Goal: Task Accomplishment & Management: Use online tool/utility

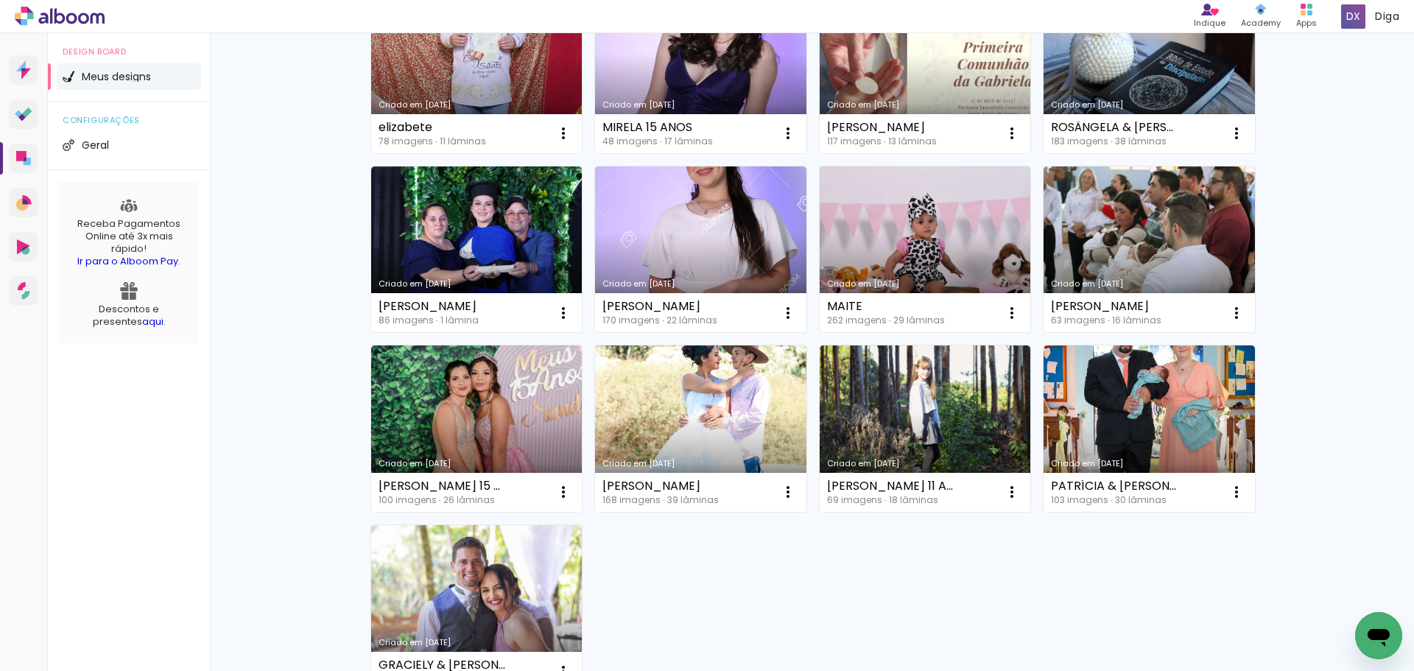
scroll to position [74, 0]
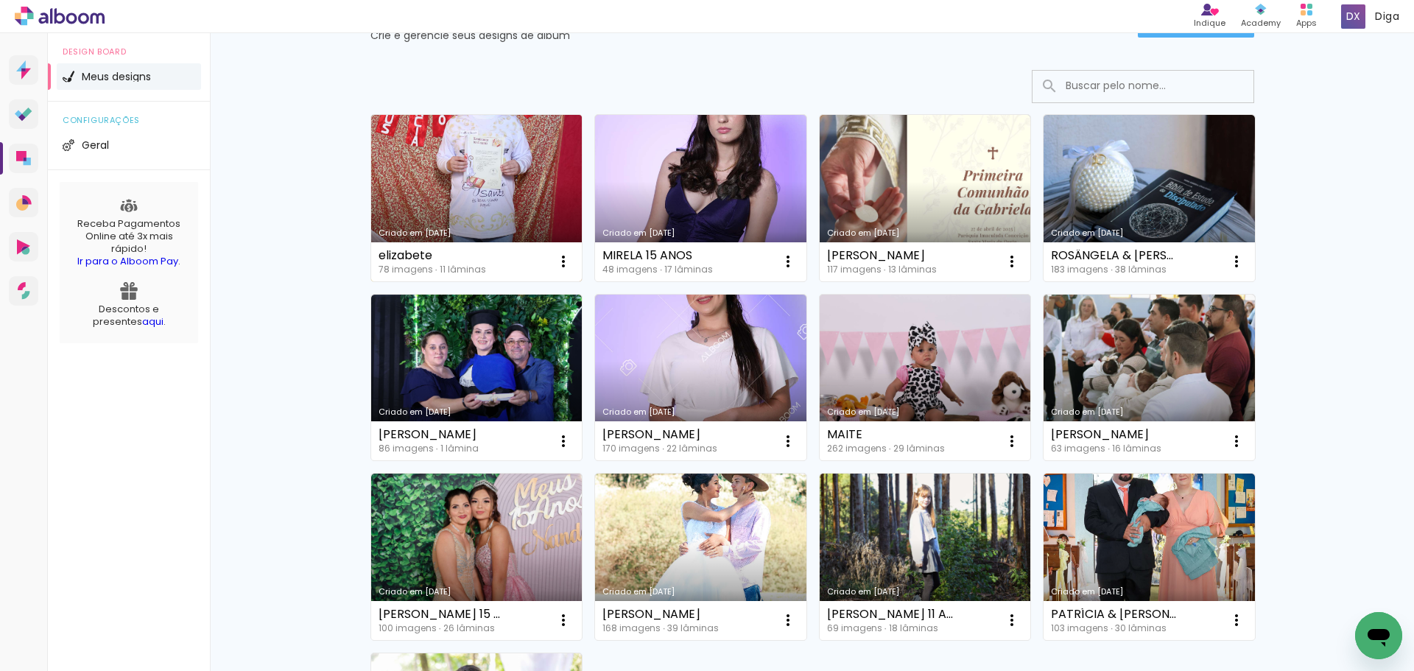
click at [507, 186] on link "Criado em [DATE]" at bounding box center [476, 198] width 211 height 166
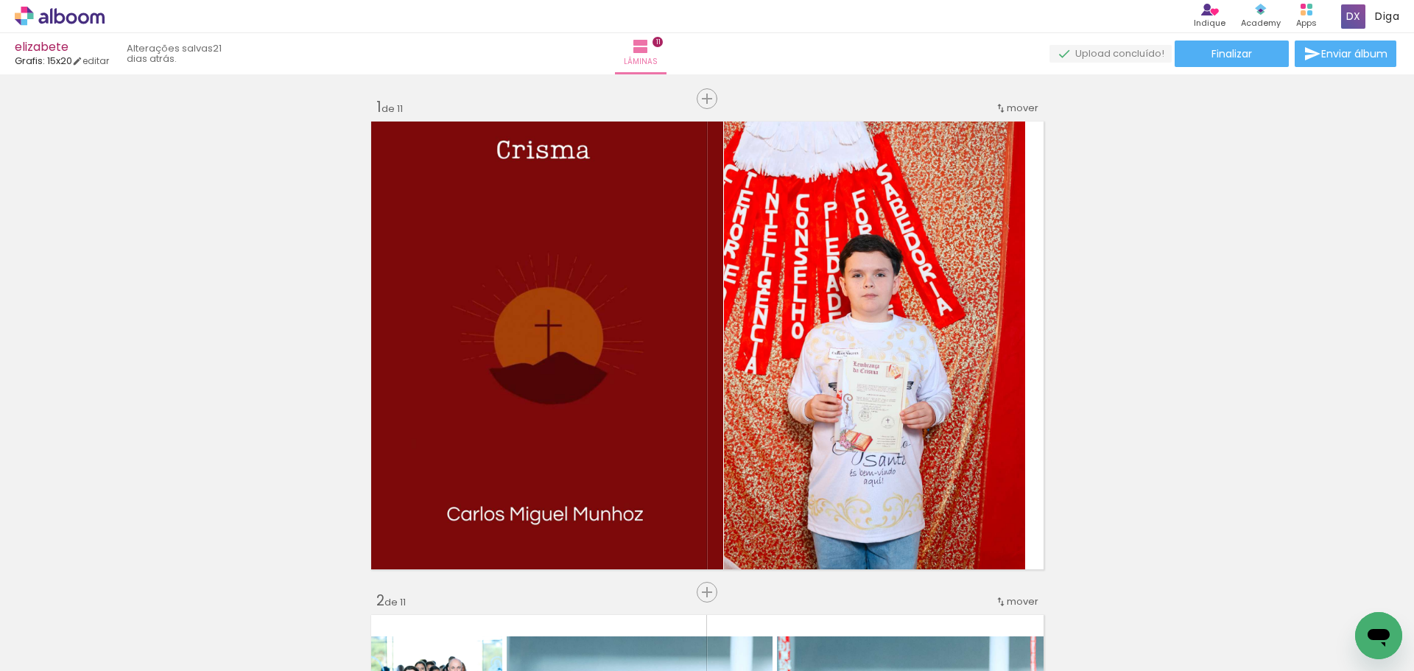
click at [121, 594] on iron-icon at bounding box center [115, 591] width 15 height 15
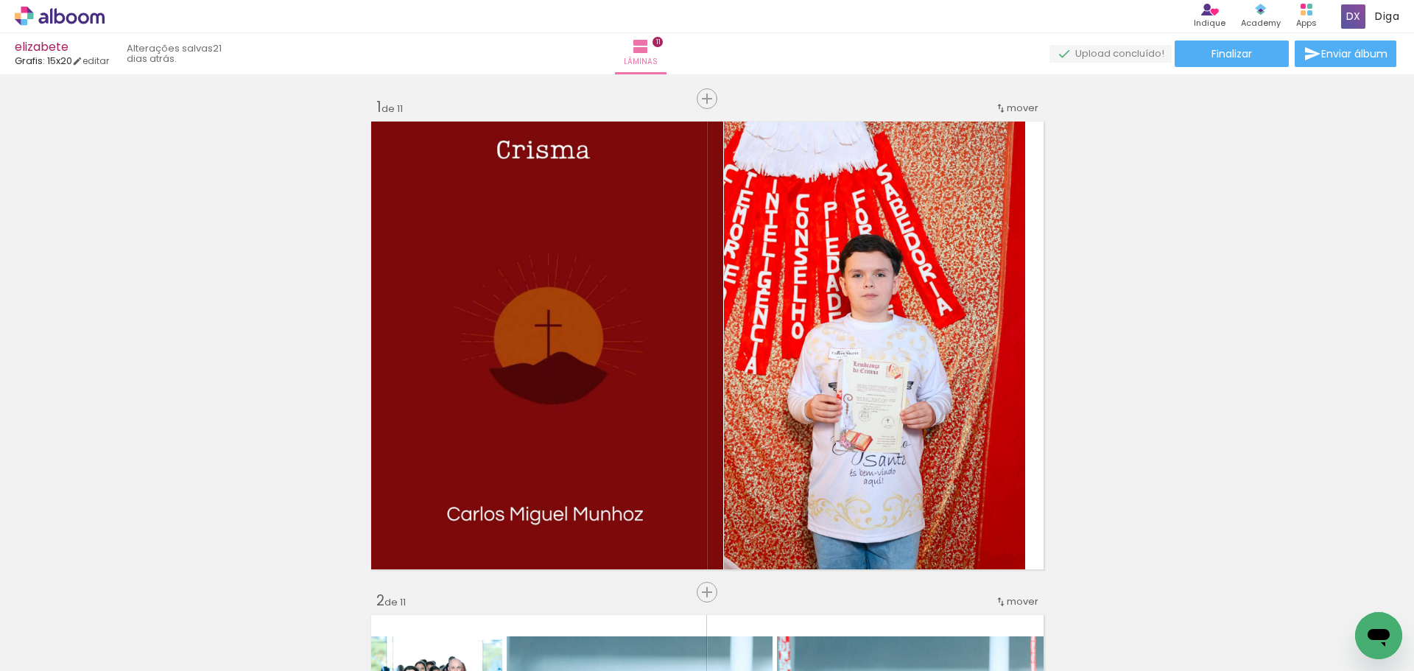
click at [121, 594] on iron-icon at bounding box center [115, 591] width 15 height 15
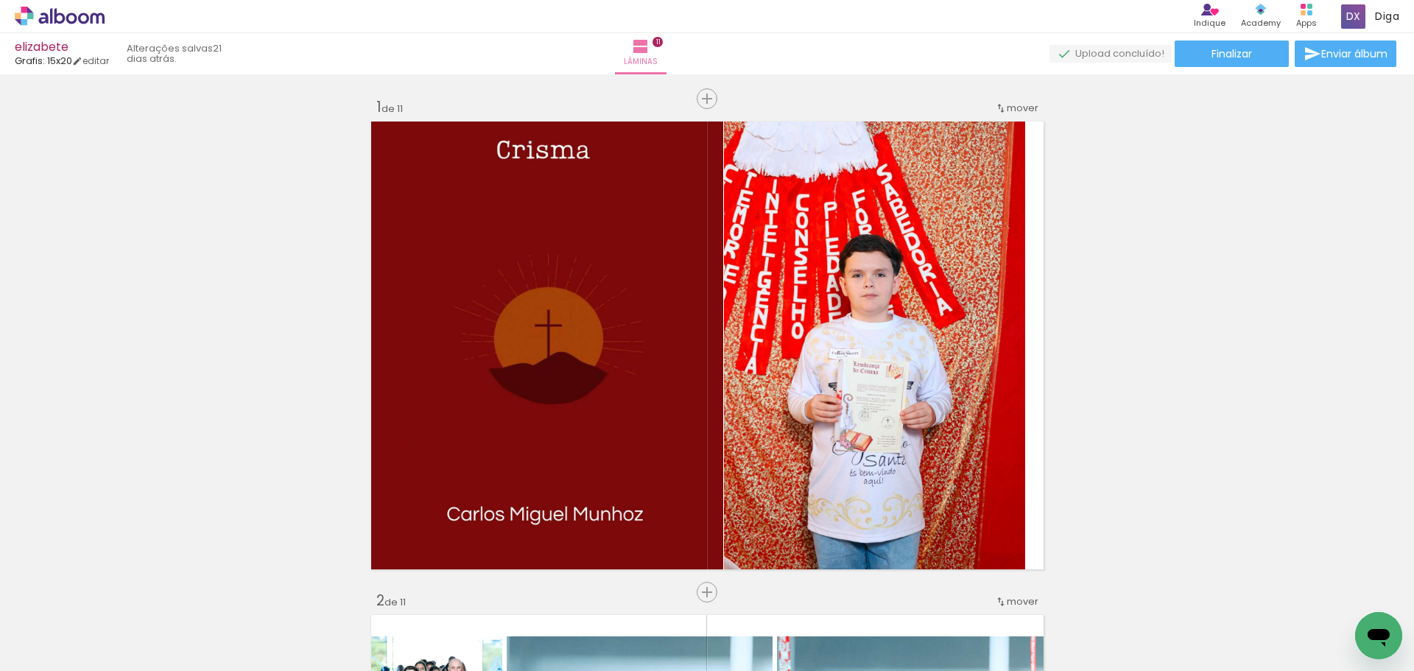
click at [121, 594] on iron-icon at bounding box center [115, 591] width 15 height 15
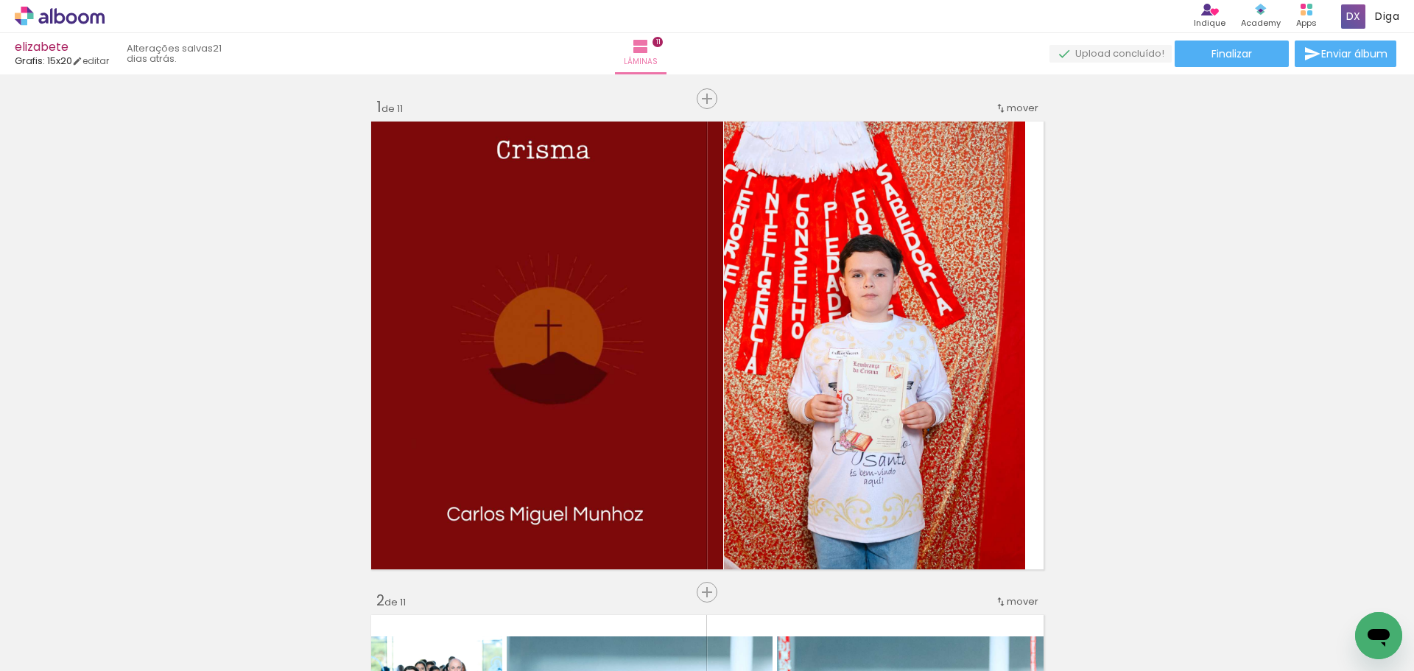
click at [121, 594] on iron-icon at bounding box center [115, 591] width 15 height 15
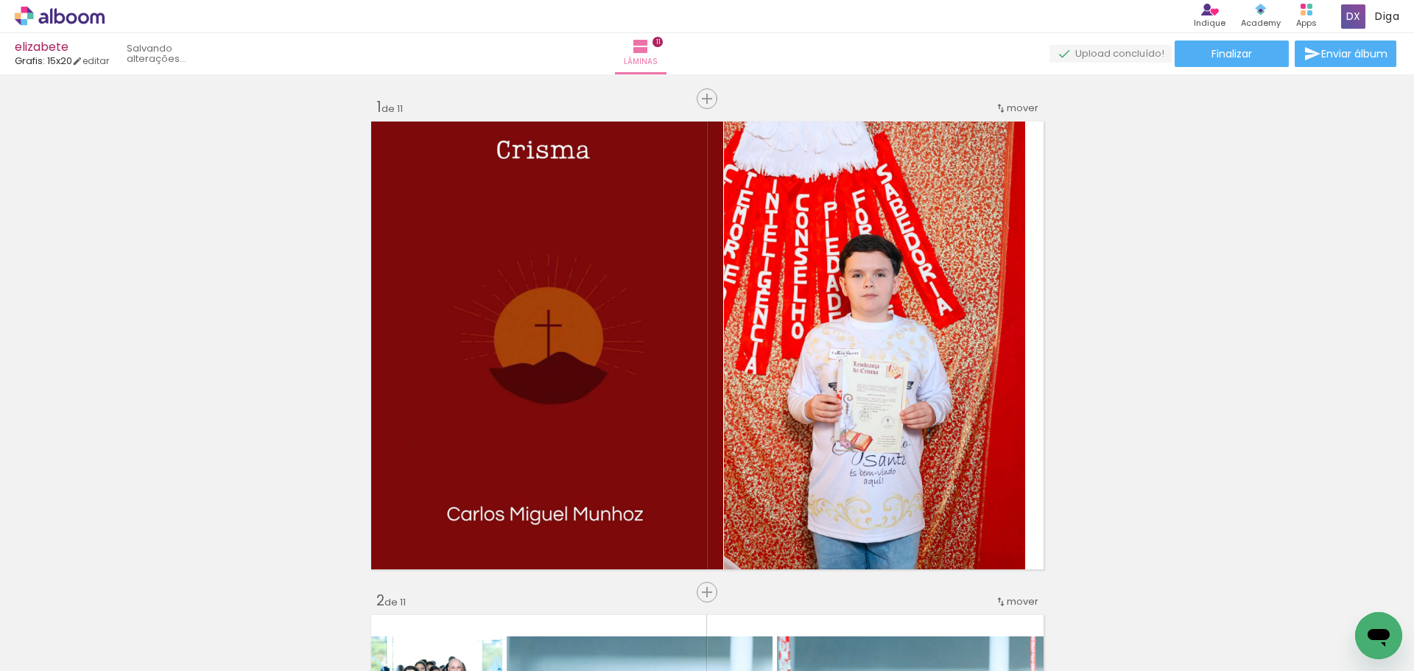
click at [121, 594] on iron-icon at bounding box center [115, 591] width 15 height 15
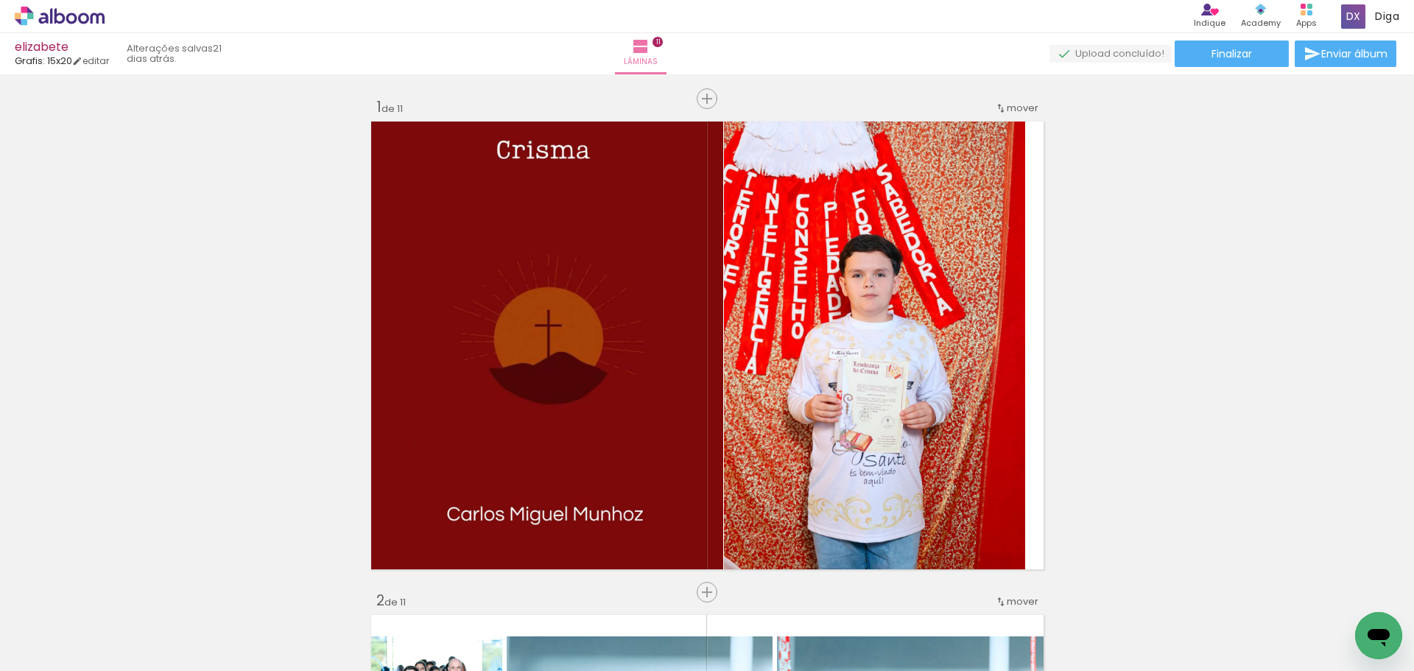
click at [121, 594] on iron-icon at bounding box center [115, 591] width 15 height 15
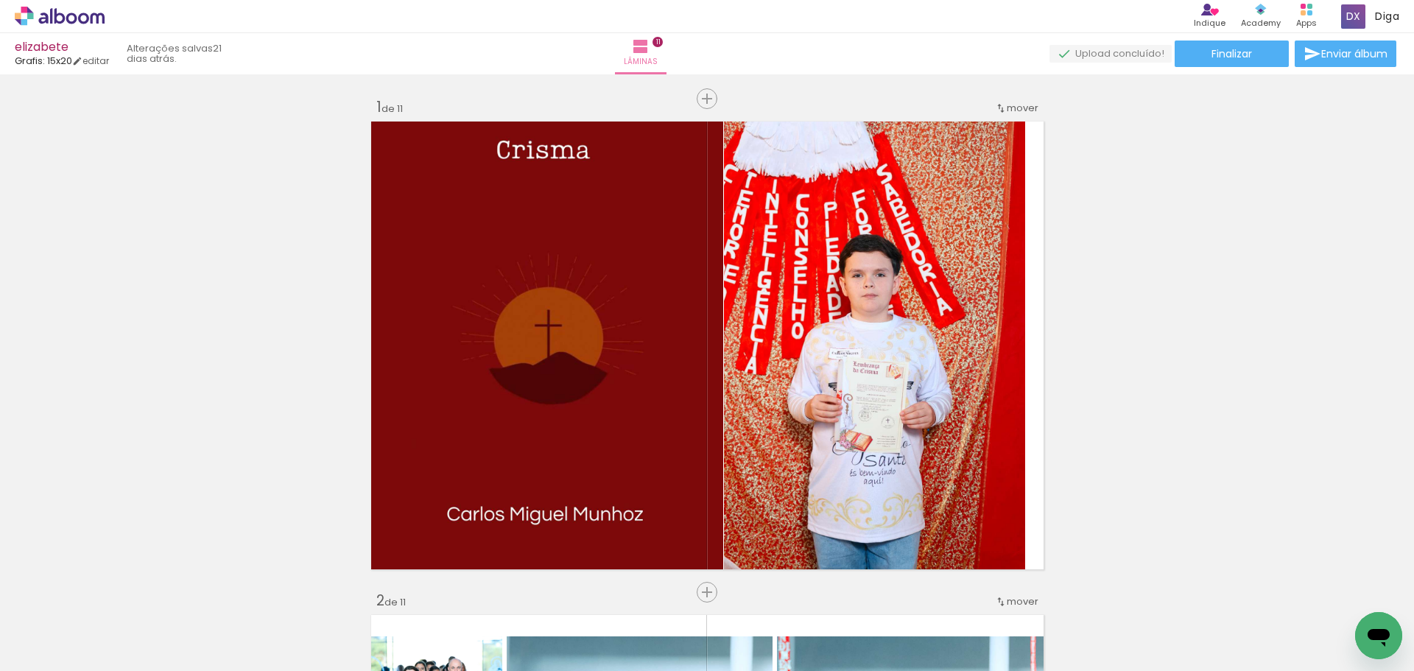
click at [121, 594] on iron-icon at bounding box center [115, 591] width 15 height 15
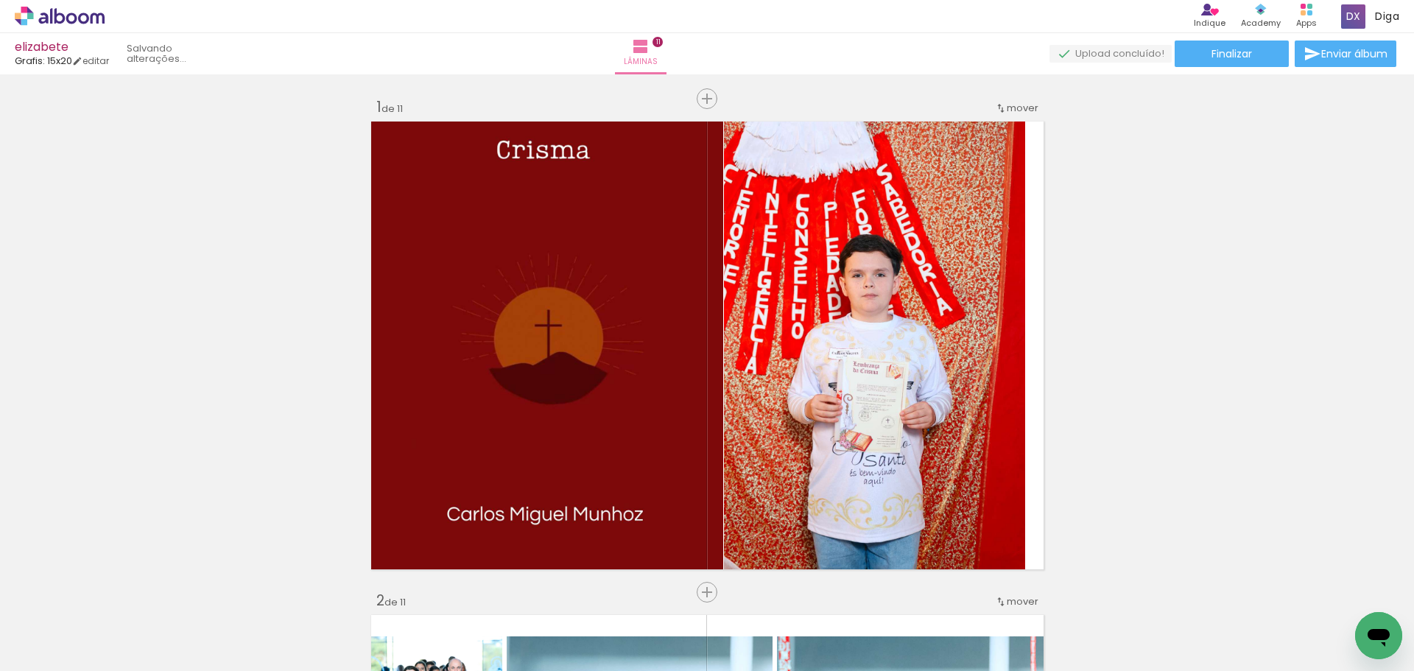
click at [121, 594] on iron-icon at bounding box center [115, 591] width 15 height 15
click at [121, 591] on iron-icon at bounding box center [115, 591] width 15 height 15
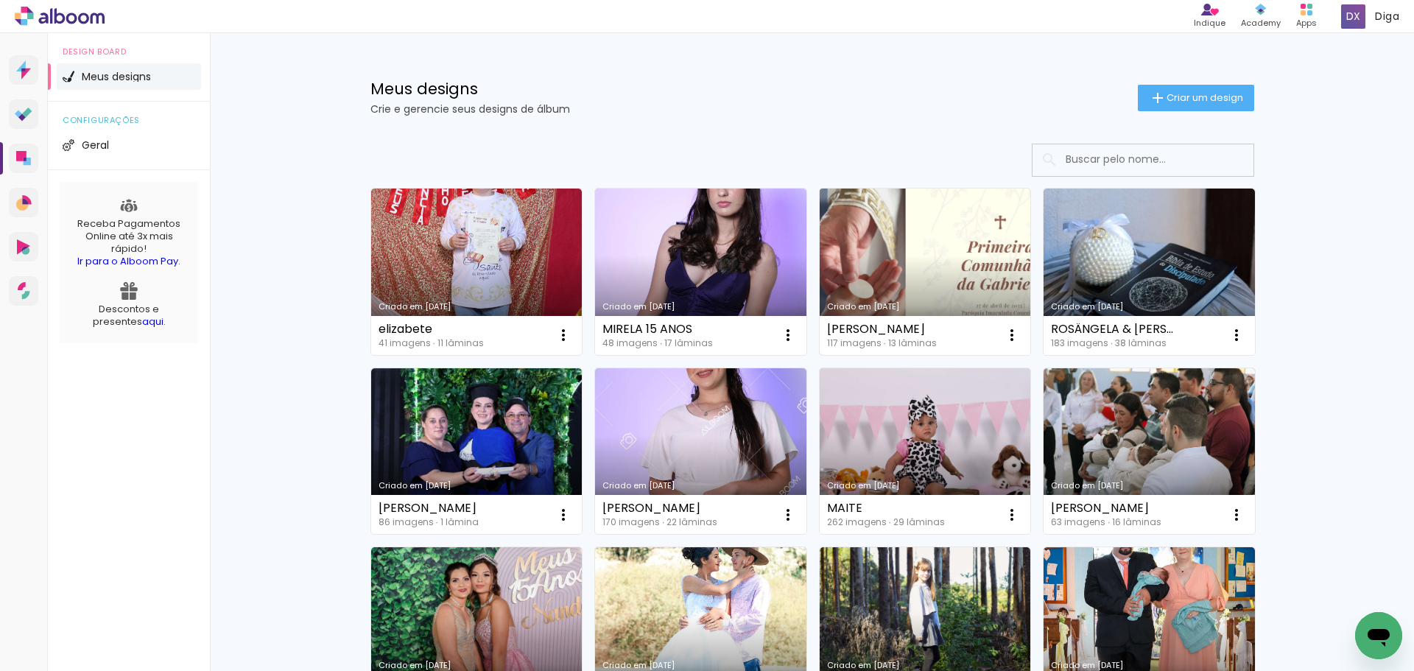
click at [879, 253] on link "Criado em [DATE]" at bounding box center [925, 271] width 211 height 166
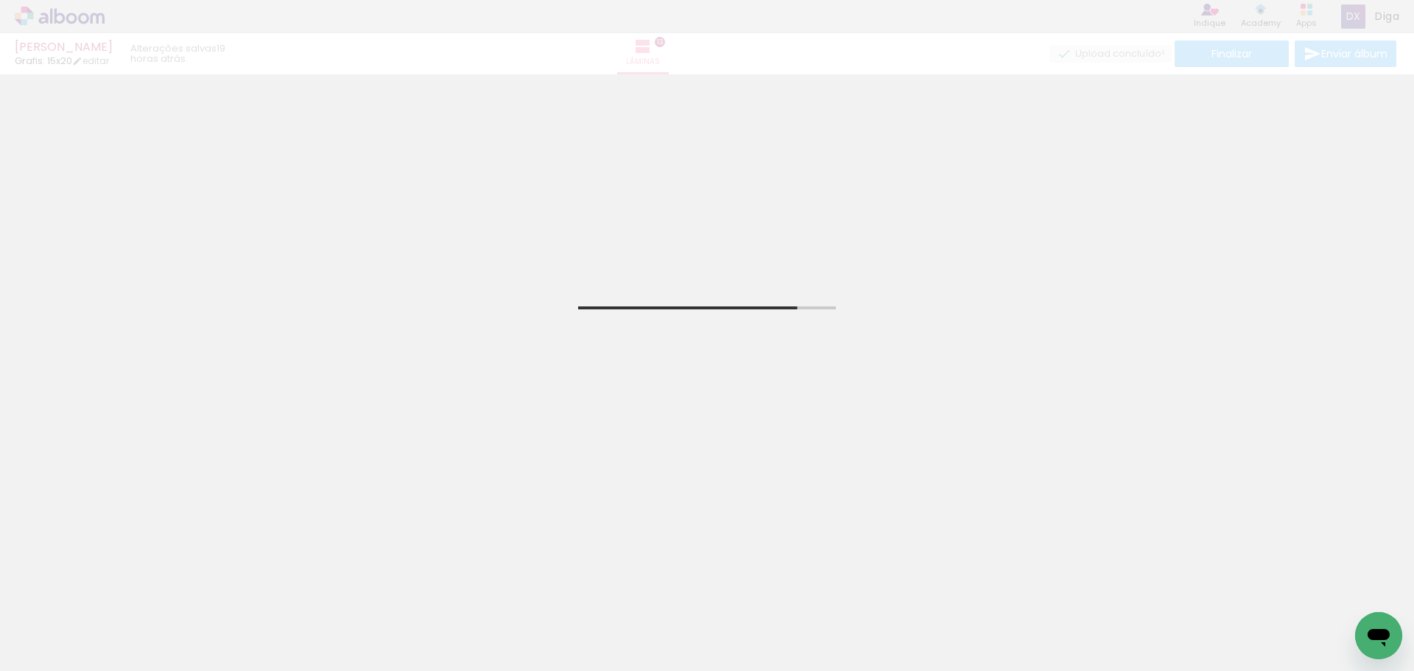
click at [120, 591] on iron-icon at bounding box center [115, 591] width 15 height 15
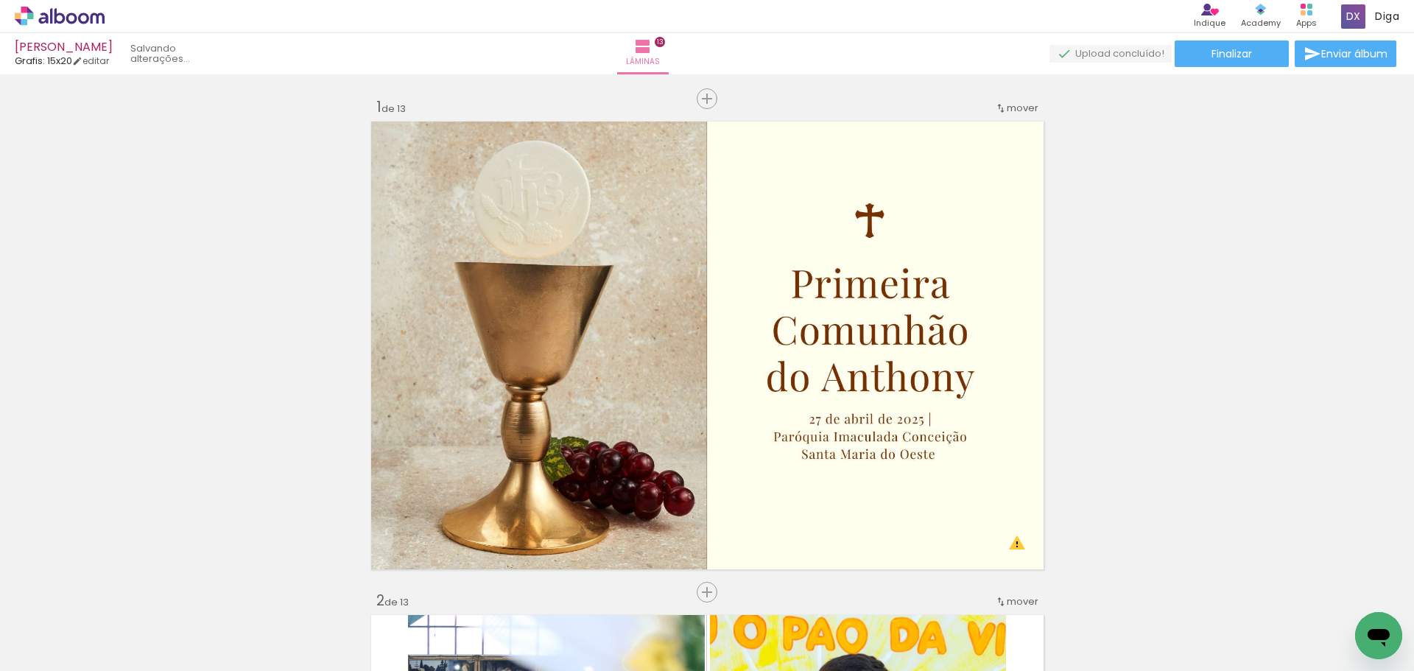
click at [120, 591] on quentale-thumb at bounding box center [147, 621] width 82 height 85
click at [120, 591] on iron-icon at bounding box center [115, 591] width 15 height 15
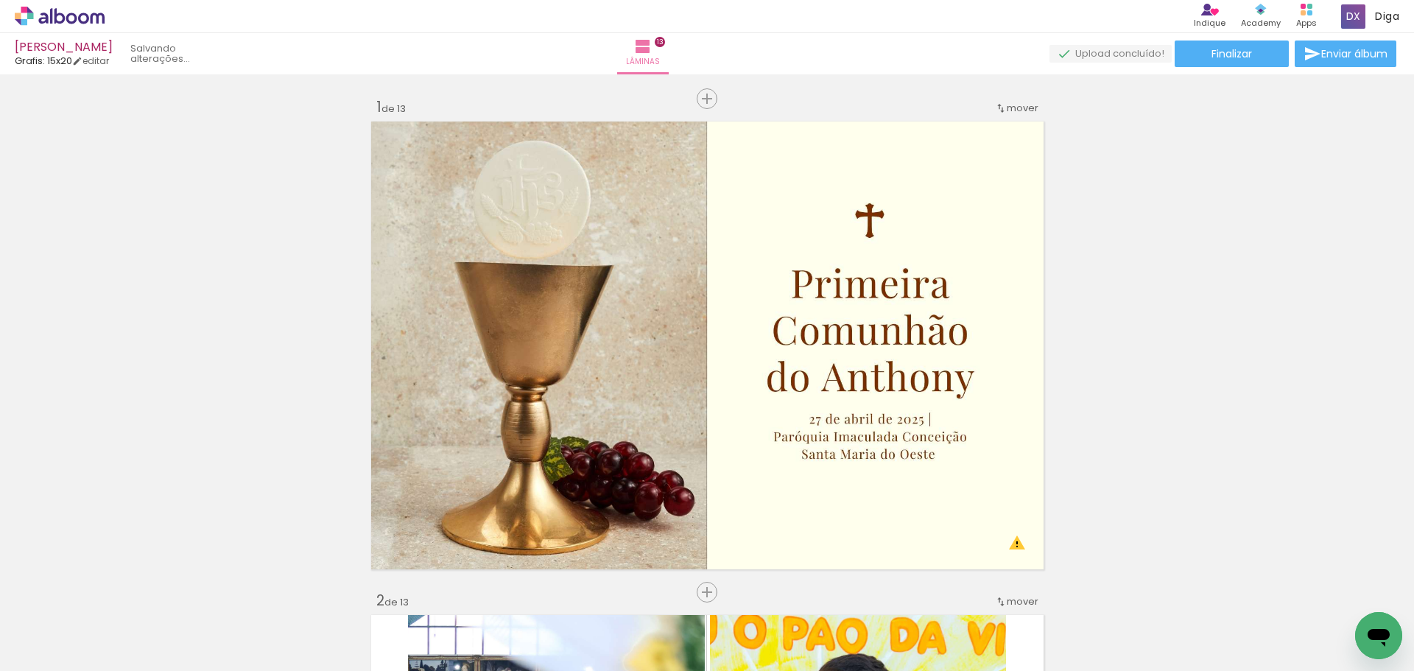
click at [120, 591] on iron-icon at bounding box center [115, 591] width 15 height 15
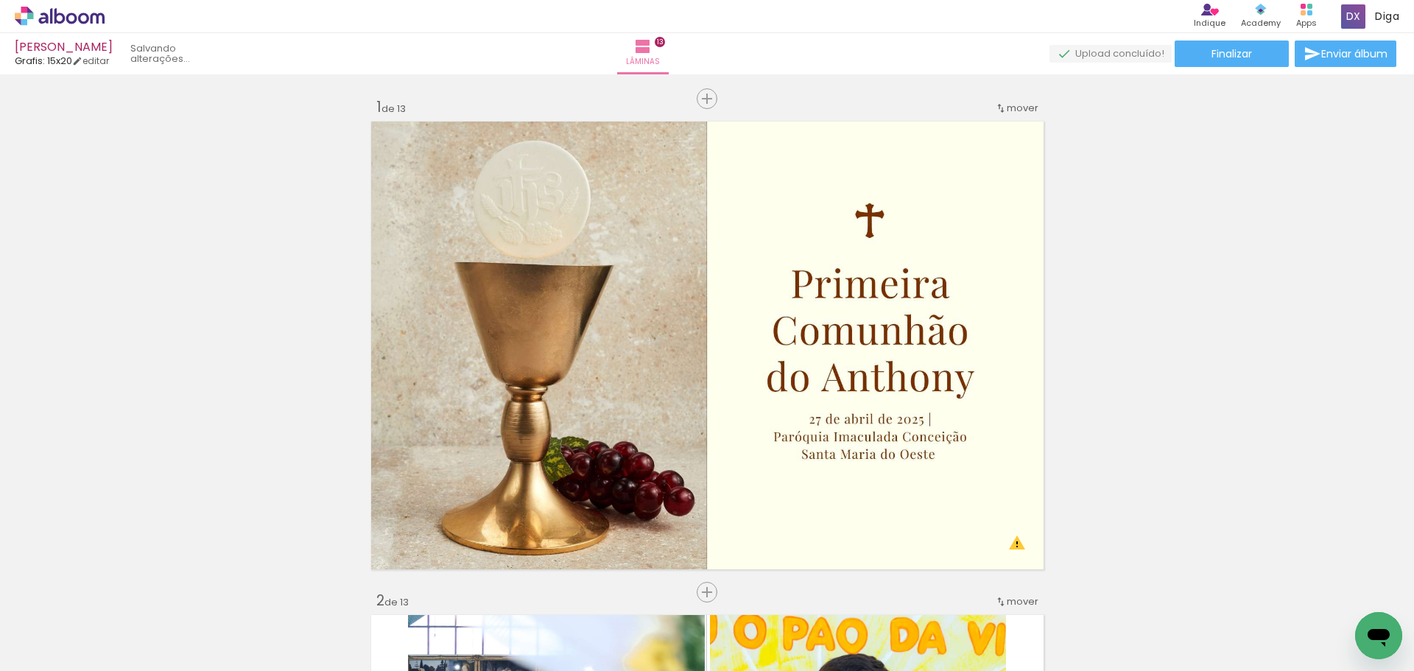
click at [120, 591] on iron-icon at bounding box center [115, 591] width 15 height 15
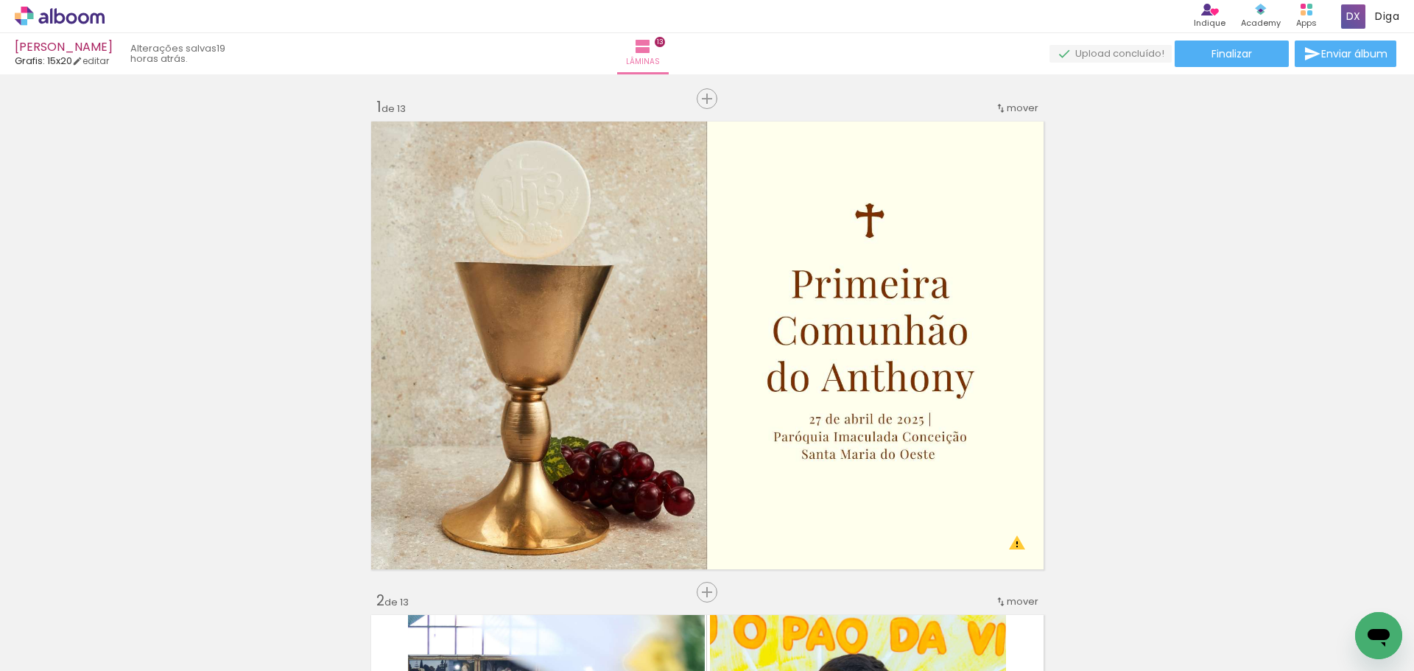
click at [120, 591] on iron-icon at bounding box center [115, 591] width 15 height 15
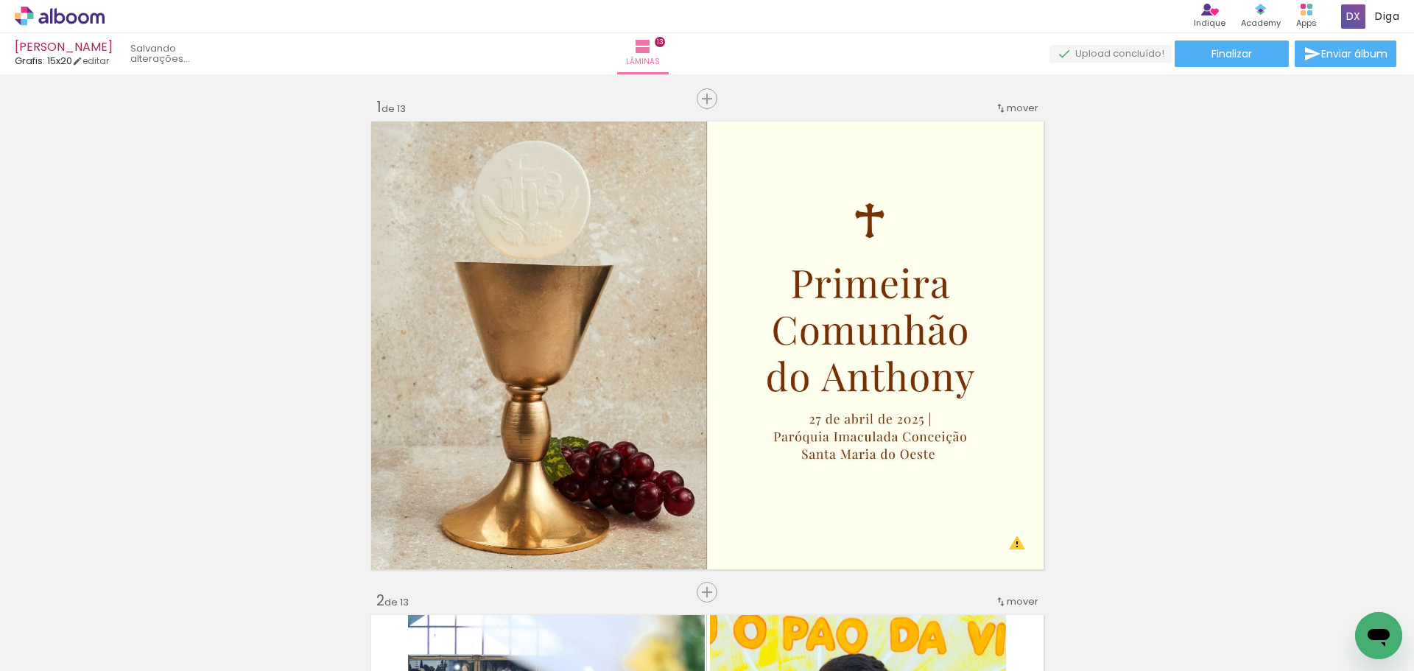
click at [120, 591] on iron-icon at bounding box center [115, 591] width 15 height 15
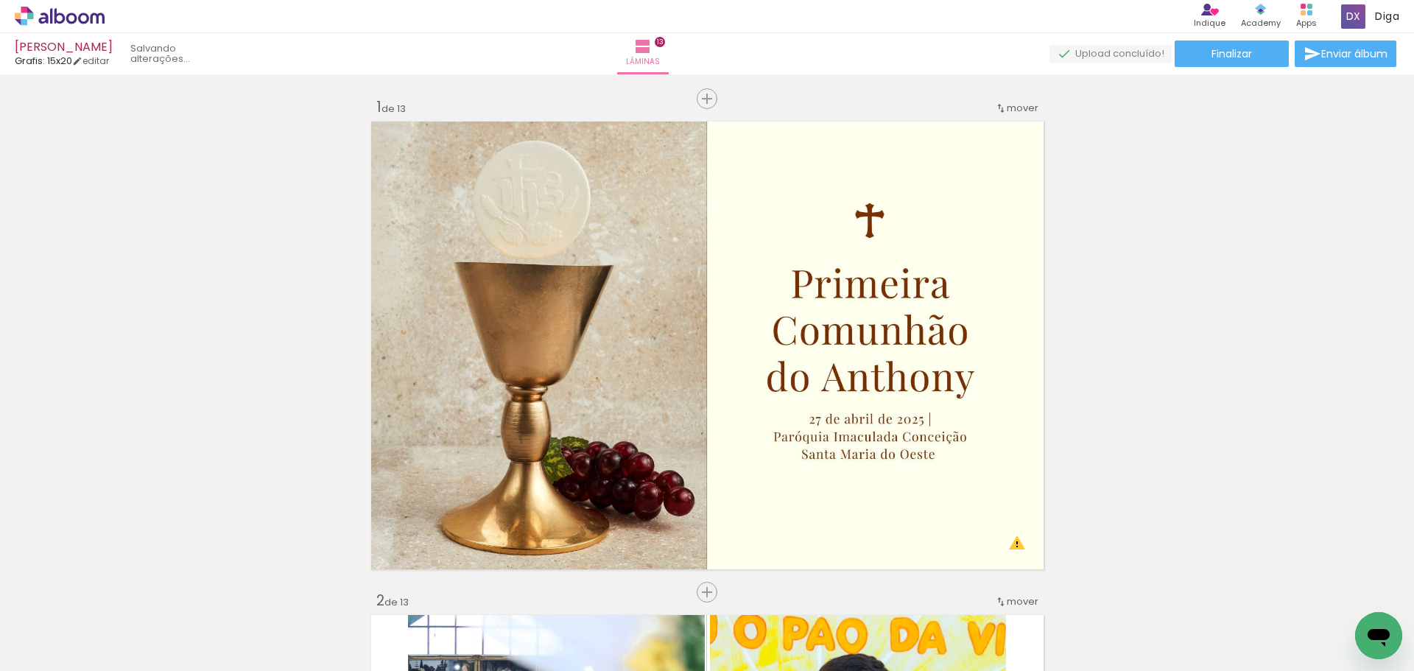
click at [120, 591] on iron-icon at bounding box center [115, 591] width 15 height 15
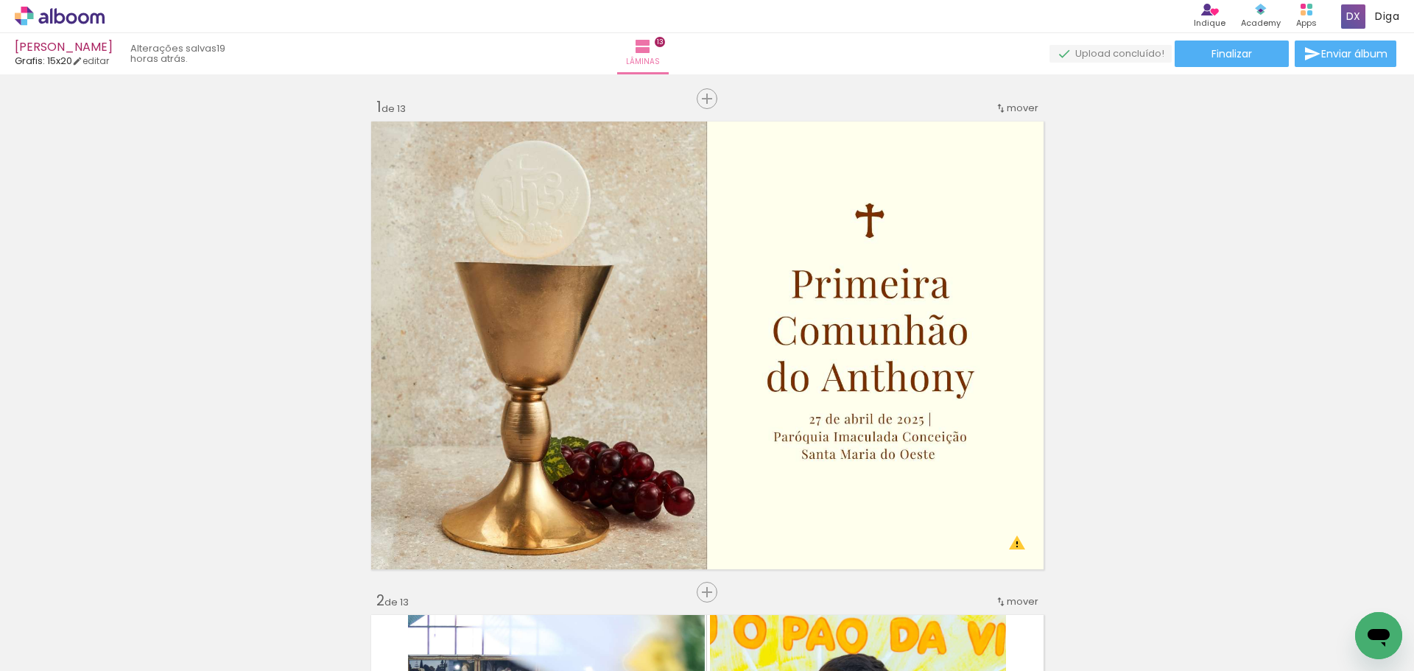
click at [120, 591] on iron-icon at bounding box center [115, 591] width 15 height 15
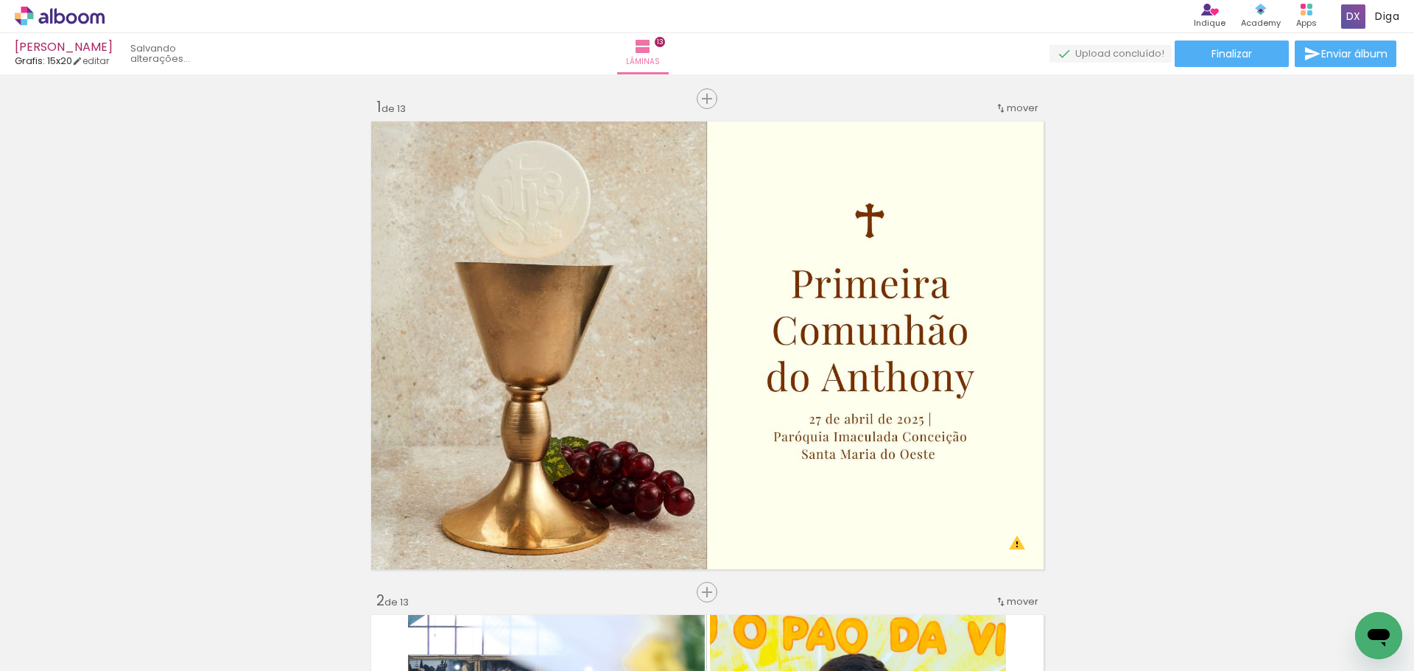
click at [120, 591] on iron-icon at bounding box center [115, 591] width 15 height 15
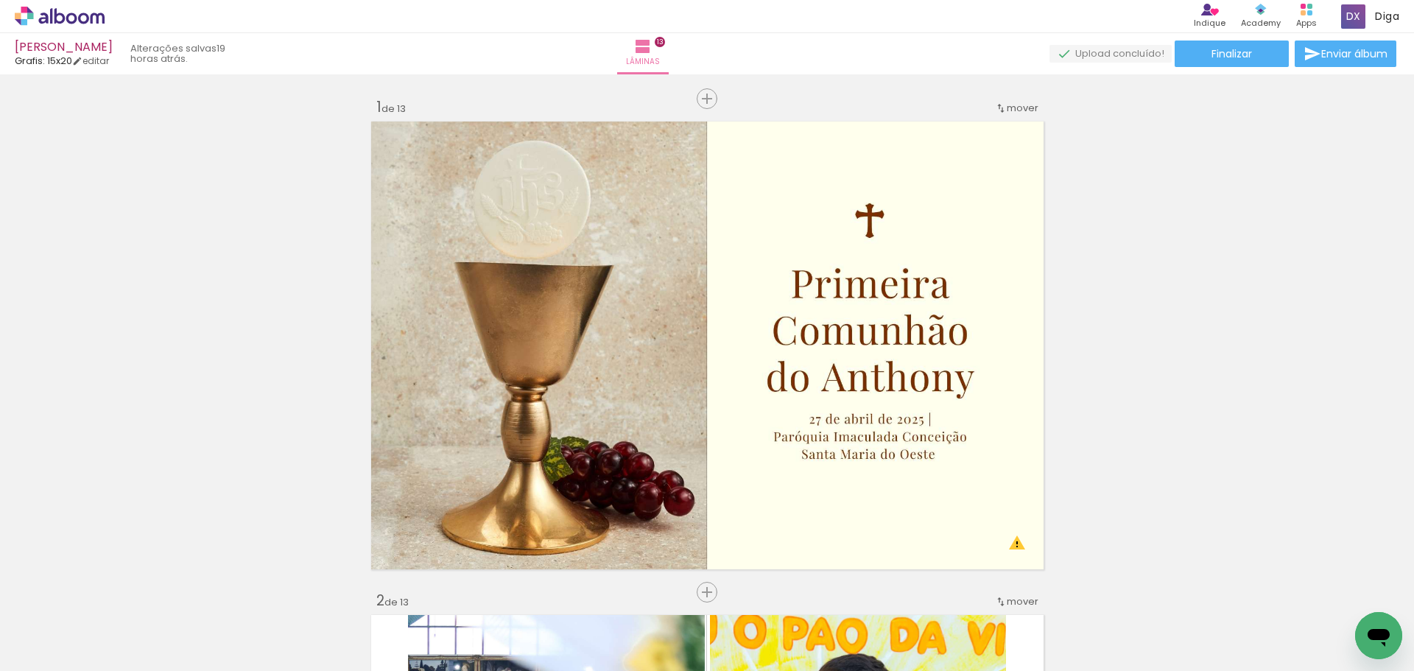
click at [120, 591] on iron-icon at bounding box center [115, 591] width 15 height 15
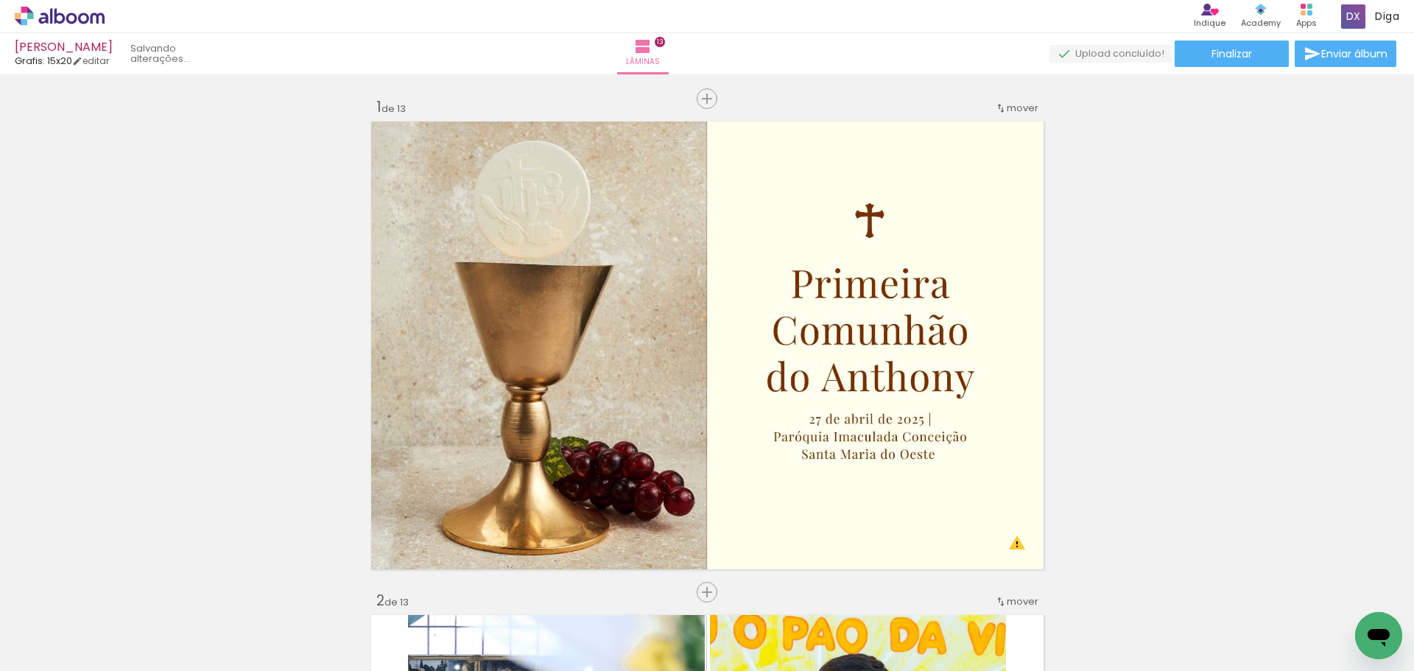
click at [120, 591] on iron-icon at bounding box center [115, 591] width 15 height 15
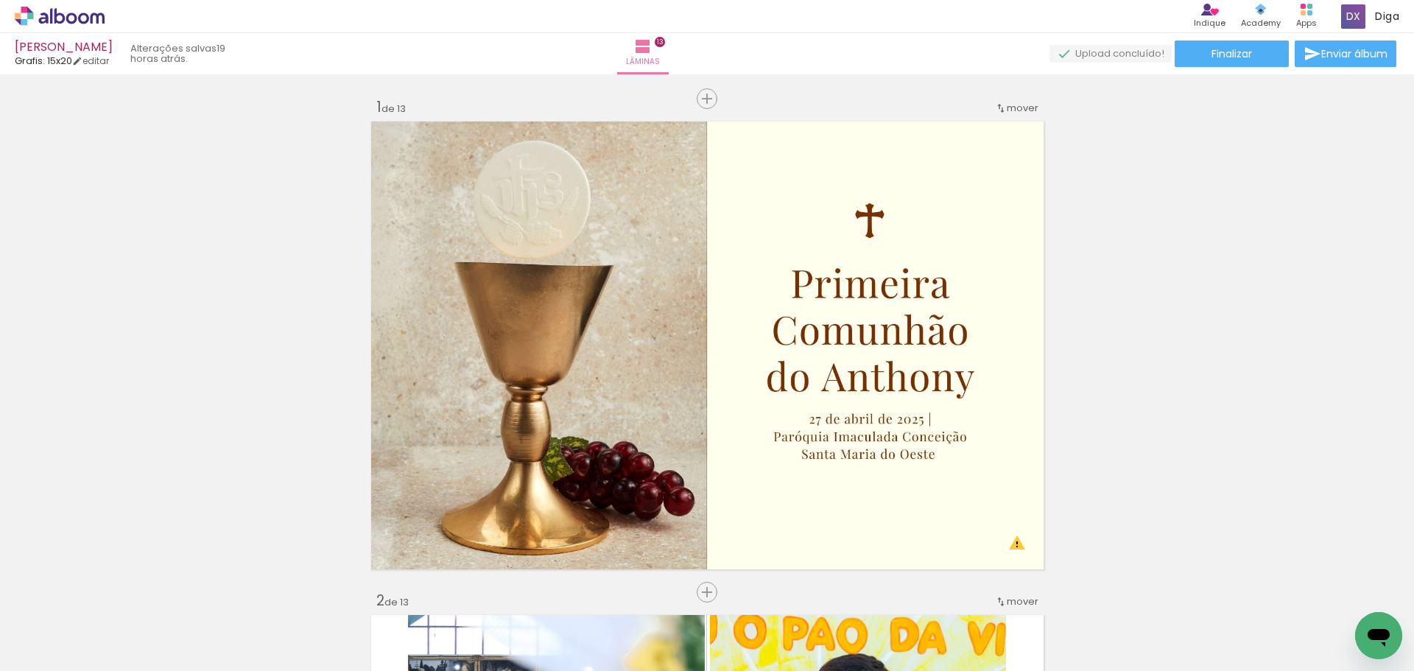
click at [120, 591] on iron-icon at bounding box center [115, 591] width 15 height 15
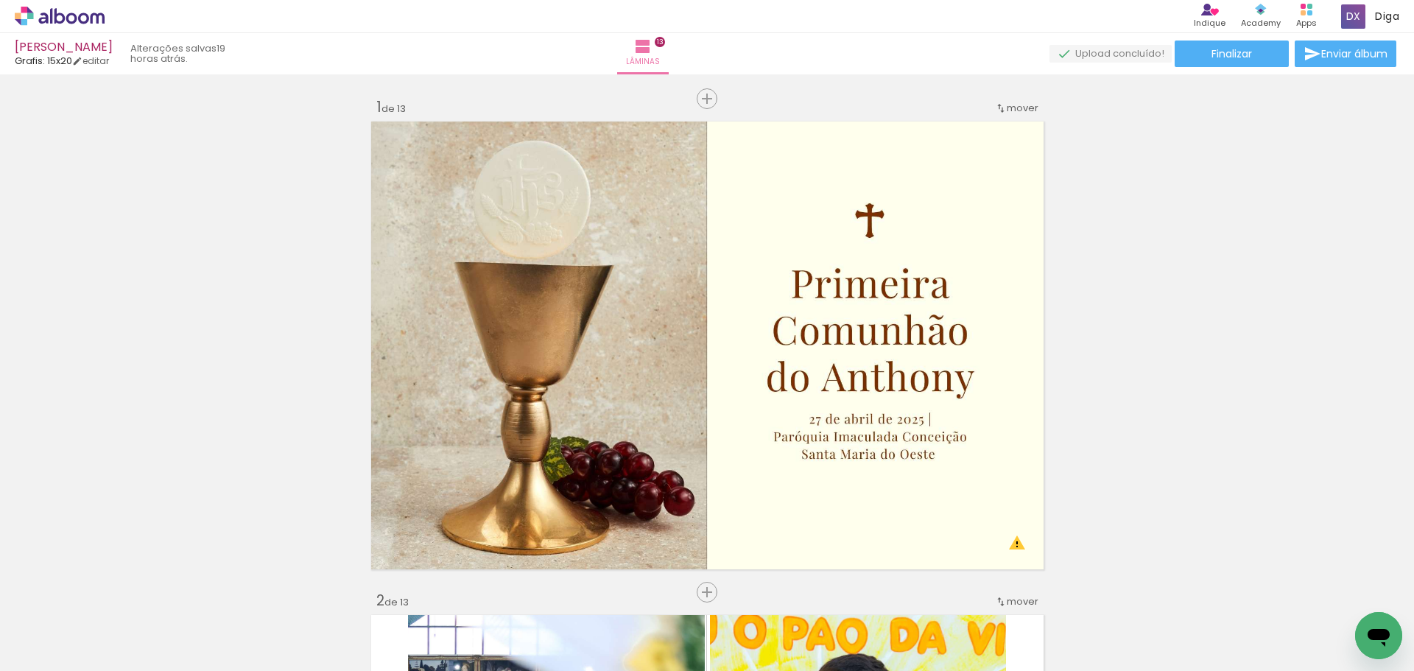
click at [120, 591] on iron-icon at bounding box center [115, 591] width 15 height 15
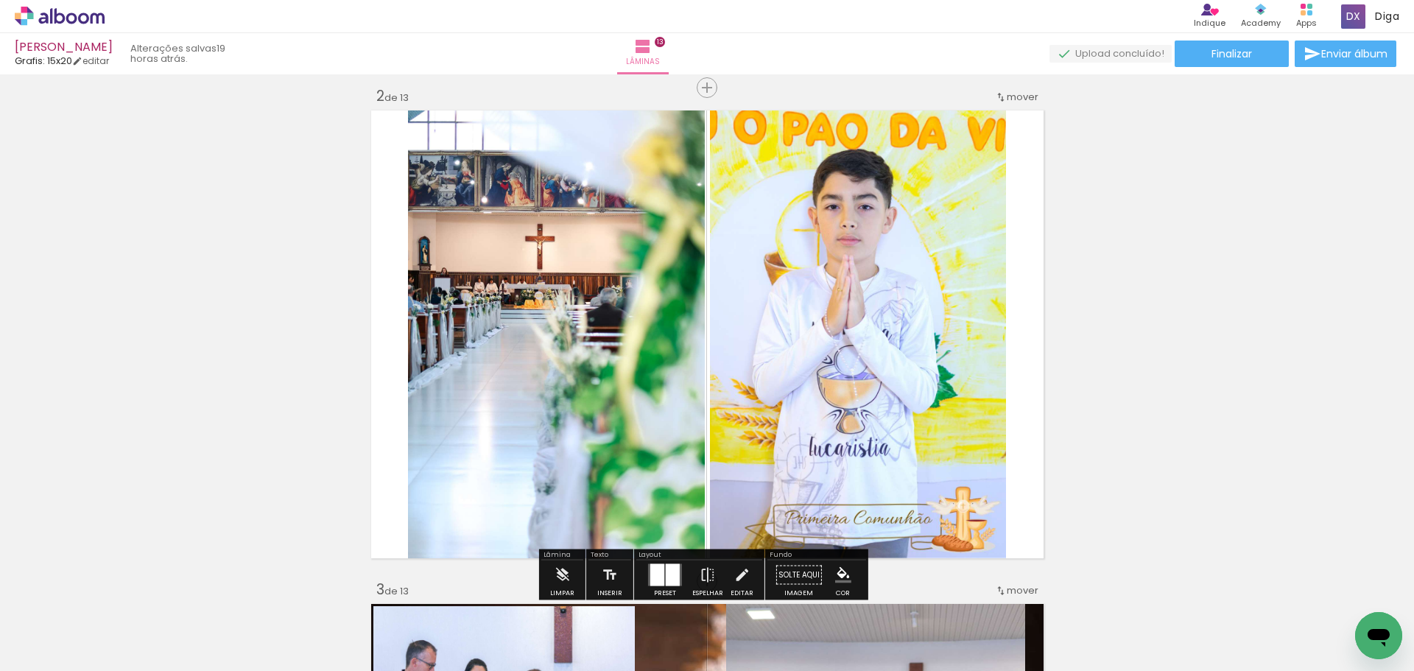
scroll to position [512, 0]
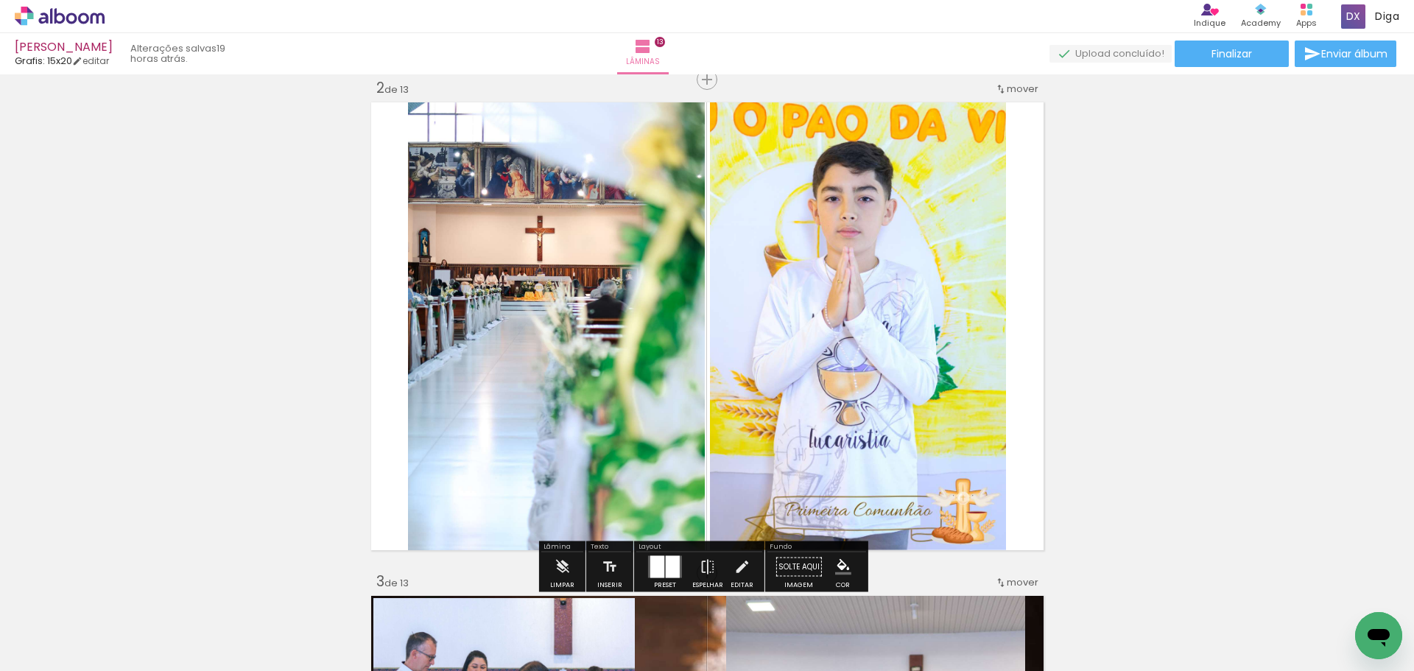
click at [200, 596] on iron-icon at bounding box center [197, 591] width 15 height 15
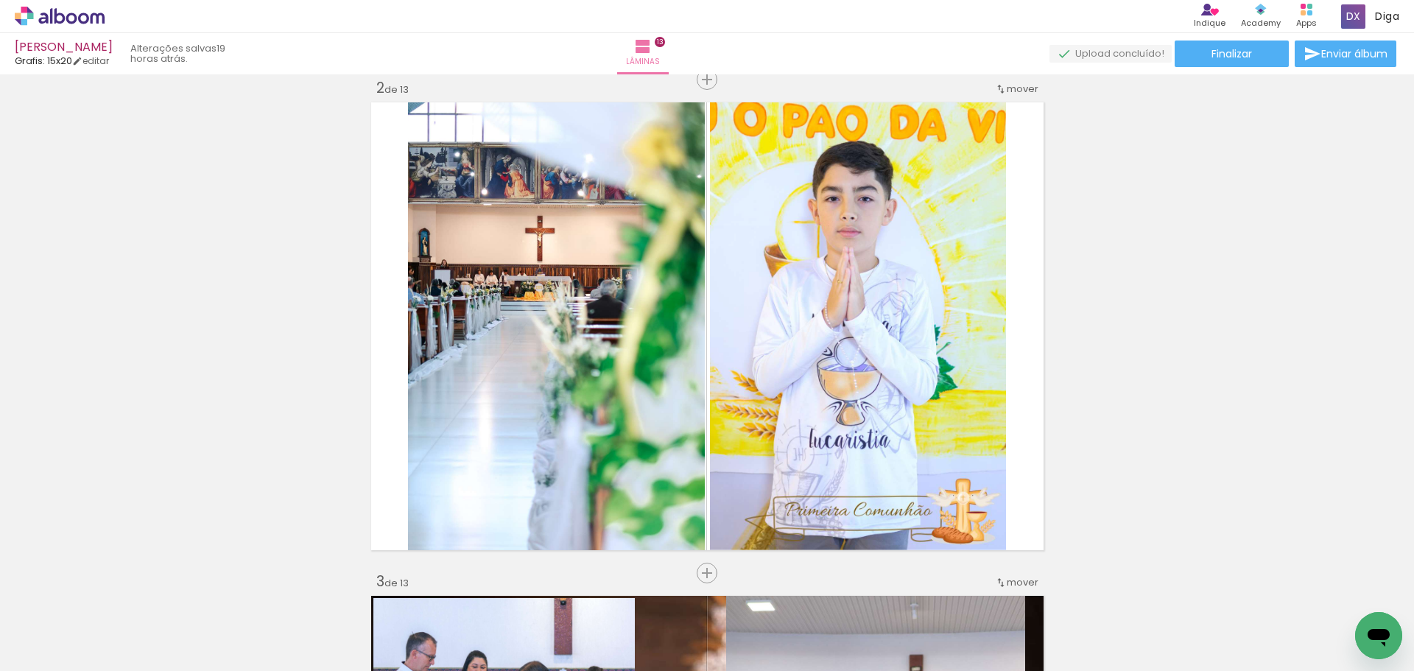
click at [200, 596] on iron-icon at bounding box center [197, 591] width 15 height 15
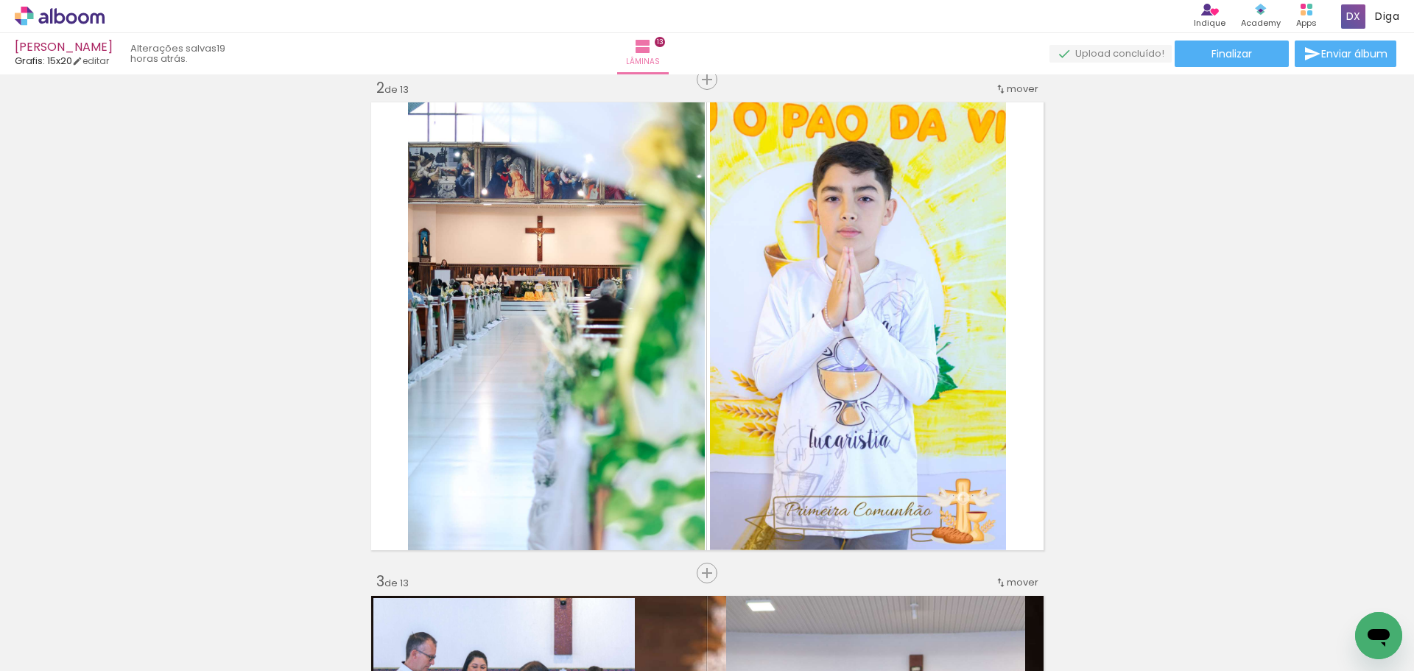
click at [200, 596] on iron-icon at bounding box center [197, 591] width 15 height 15
click at [288, 591] on iron-icon at bounding box center [279, 591] width 15 height 15
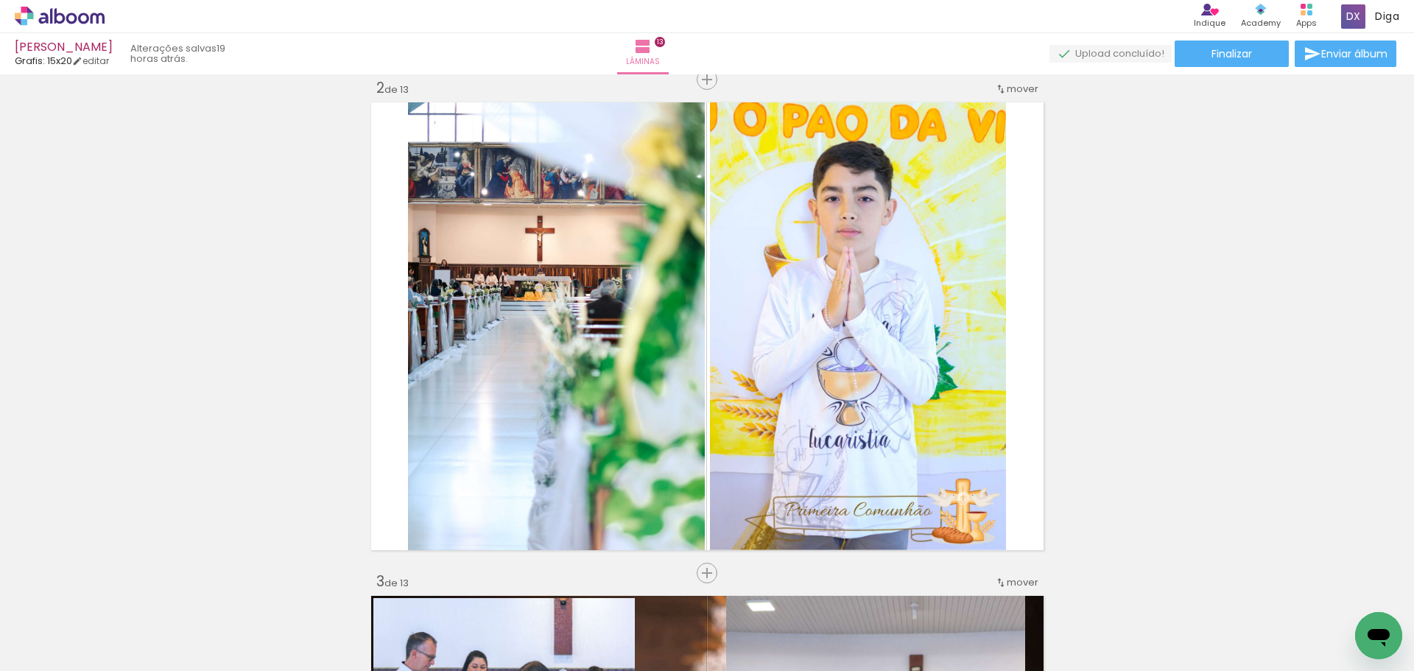
click at [282, 590] on iron-icon at bounding box center [279, 591] width 15 height 15
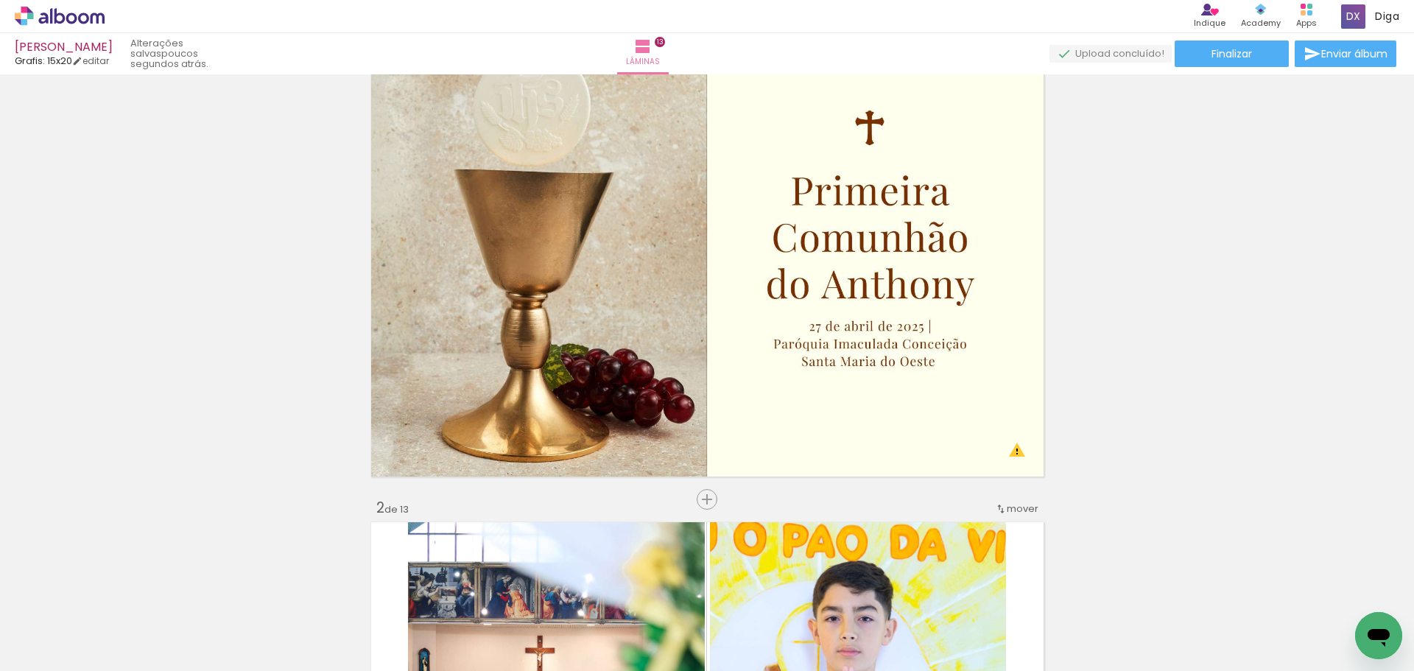
scroll to position [0, 0]
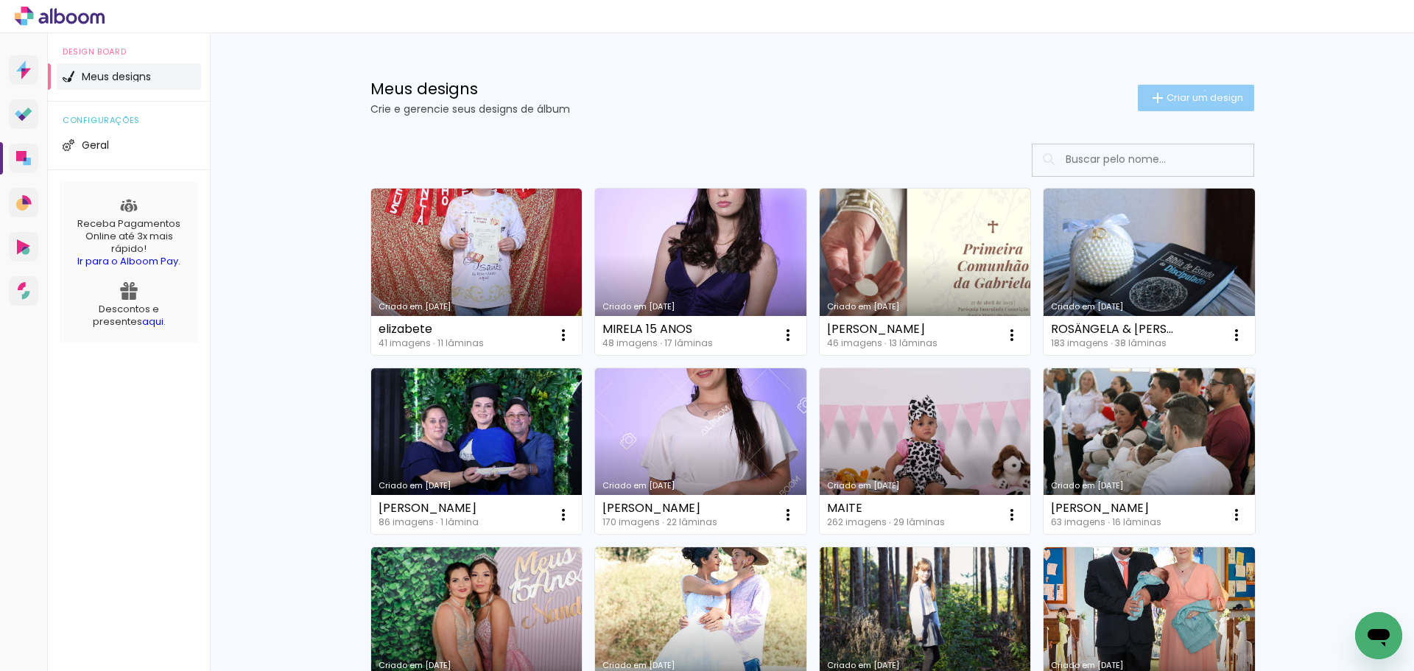
click at [1196, 90] on paper-button "Criar um design" at bounding box center [1196, 98] width 116 height 27
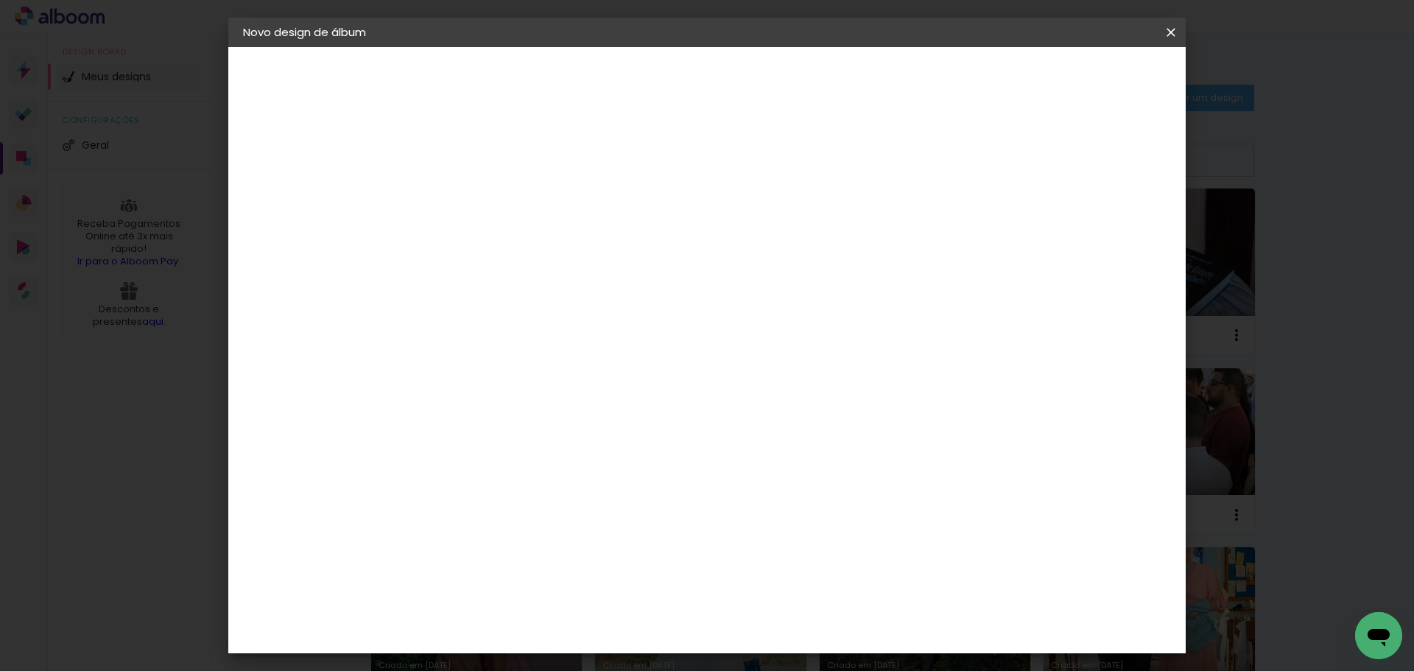
click at [484, 198] on input at bounding box center [484, 197] width 0 height 23
type input "teste katia"
type paper-input "teste katia"
click at [0, 0] on slot "Avançar" at bounding box center [0, 0] width 0 height 0
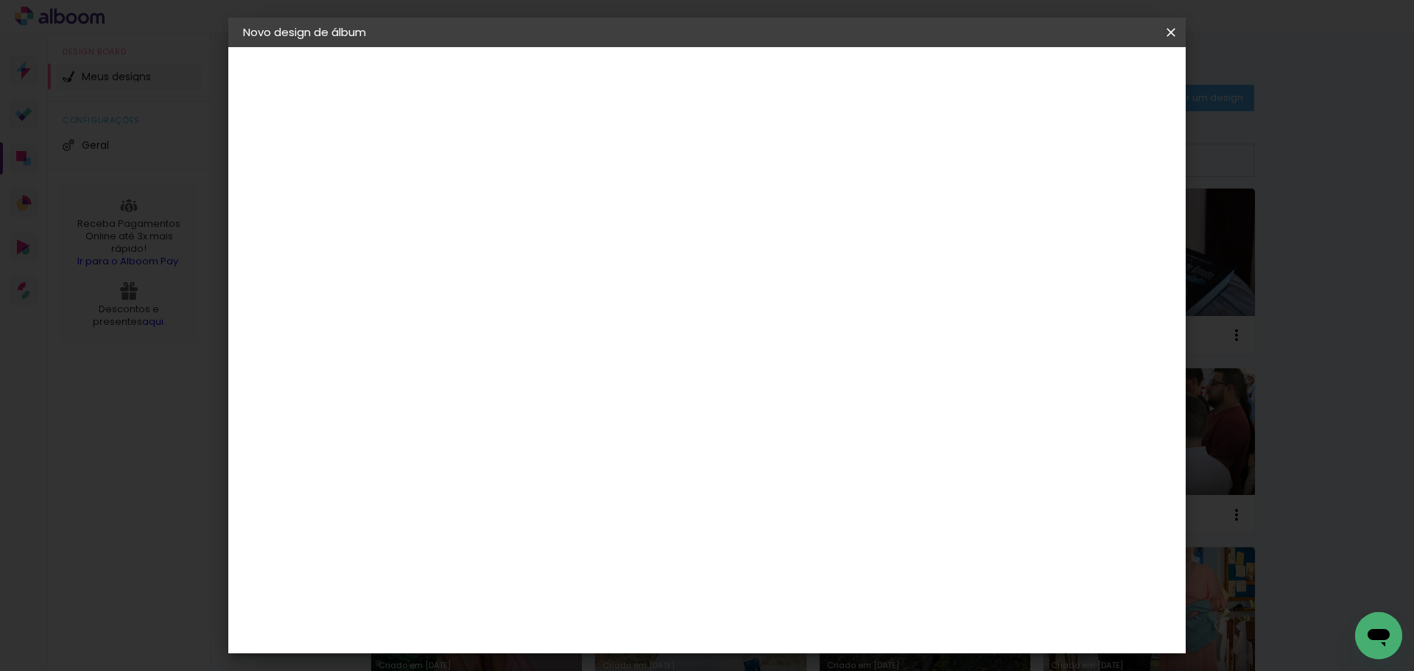
click at [509, 381] on div "Grafis" at bounding box center [491, 387] width 35 height 12
click at [0, 0] on slot "Avançar" at bounding box center [0, 0] width 0 height 0
click at [541, 245] on input "text" at bounding box center [512, 256] width 57 height 23
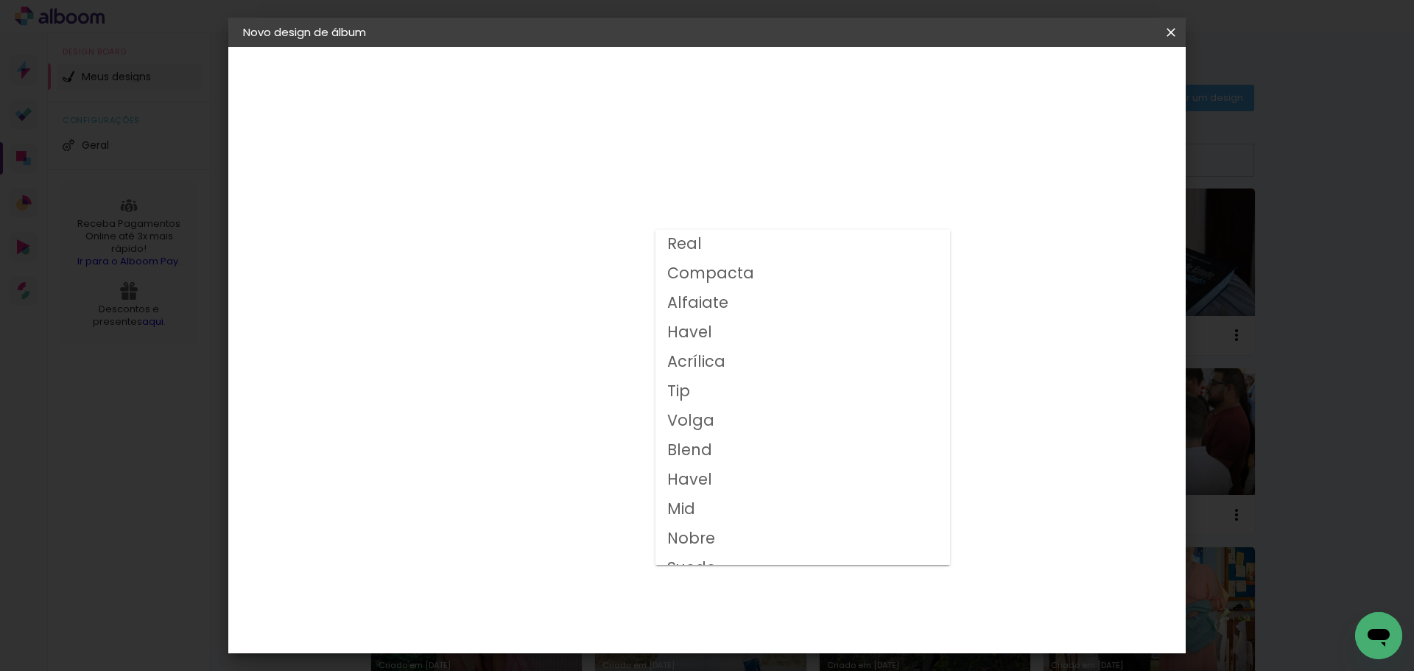
click at [744, 415] on paper-item "Volga" at bounding box center [802, 420] width 295 height 29
type input "Volga"
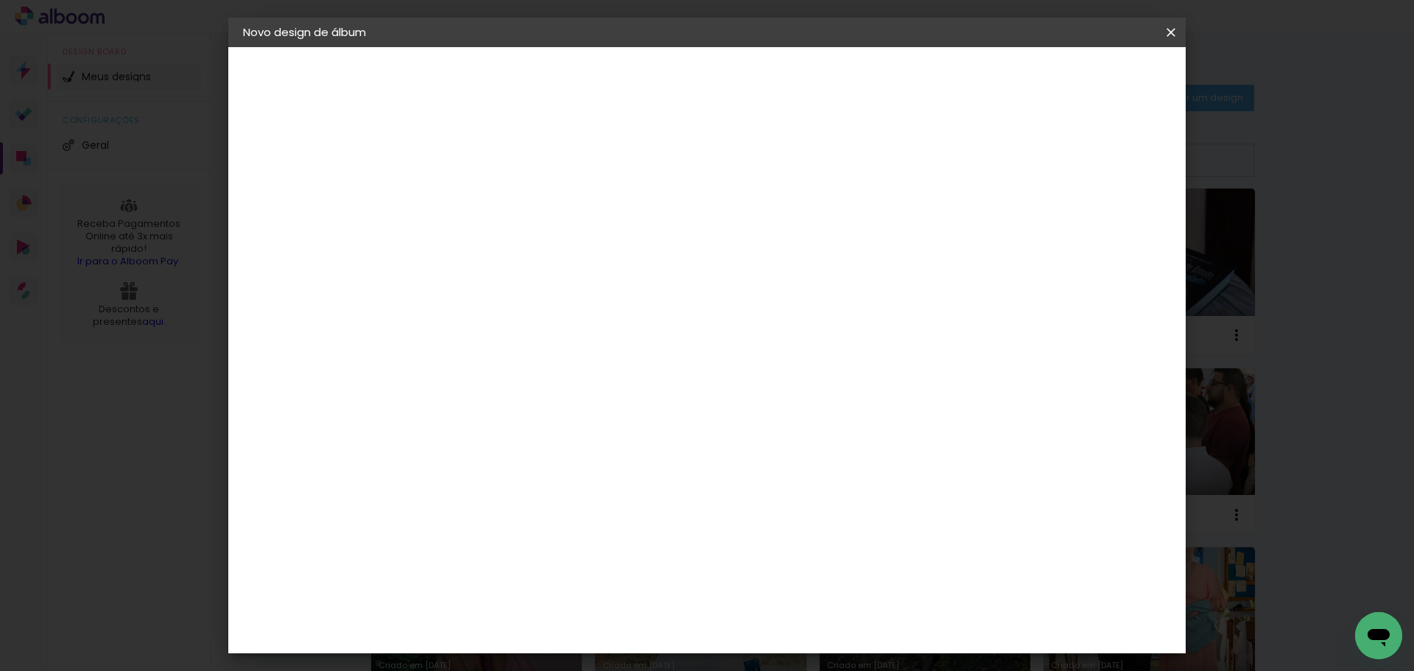
scroll to position [190, 0]
click at [583, 656] on span "15x20" at bounding box center [549, 675] width 68 height 39
click at [0, 0] on slot "Avançar" at bounding box center [0, 0] width 0 height 0
click at [0, 0] on slot "Mostrar sangria" at bounding box center [0, 0] width 0 height 0
type paper-checkbox "on"
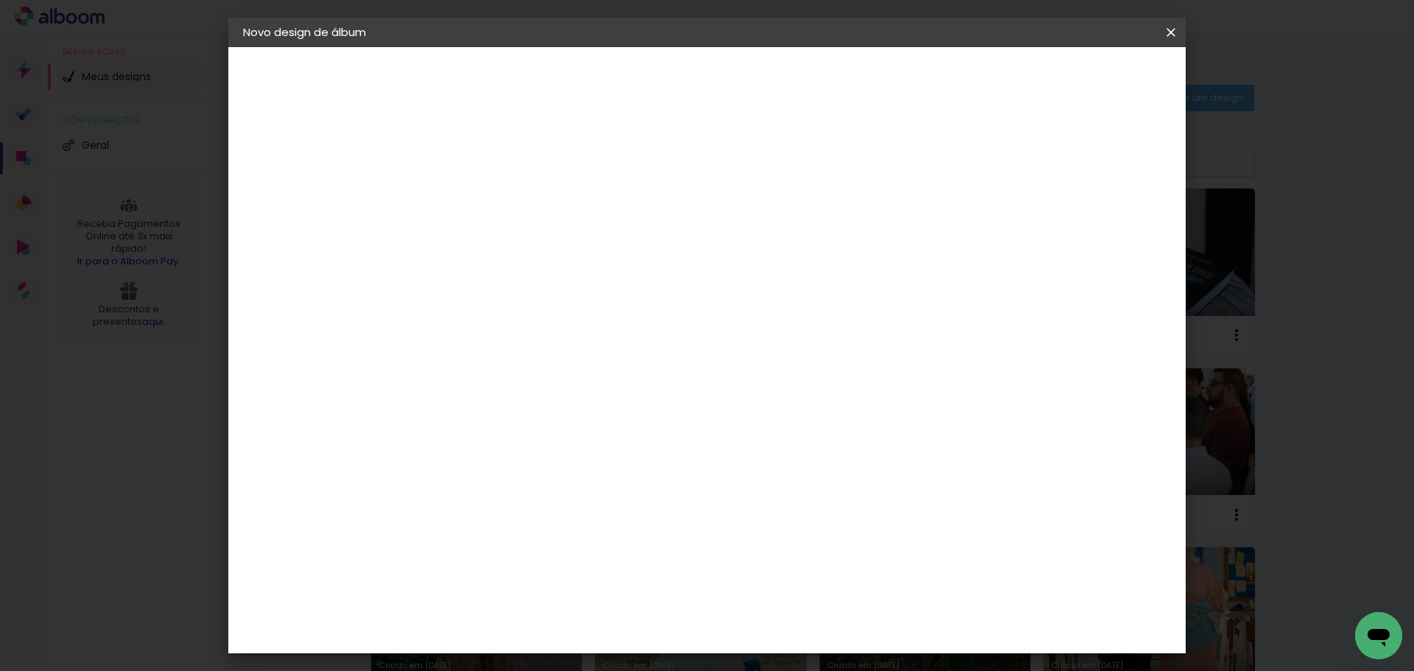
click at [998, 83] on span "Iniciar design" at bounding box center [964, 78] width 67 height 10
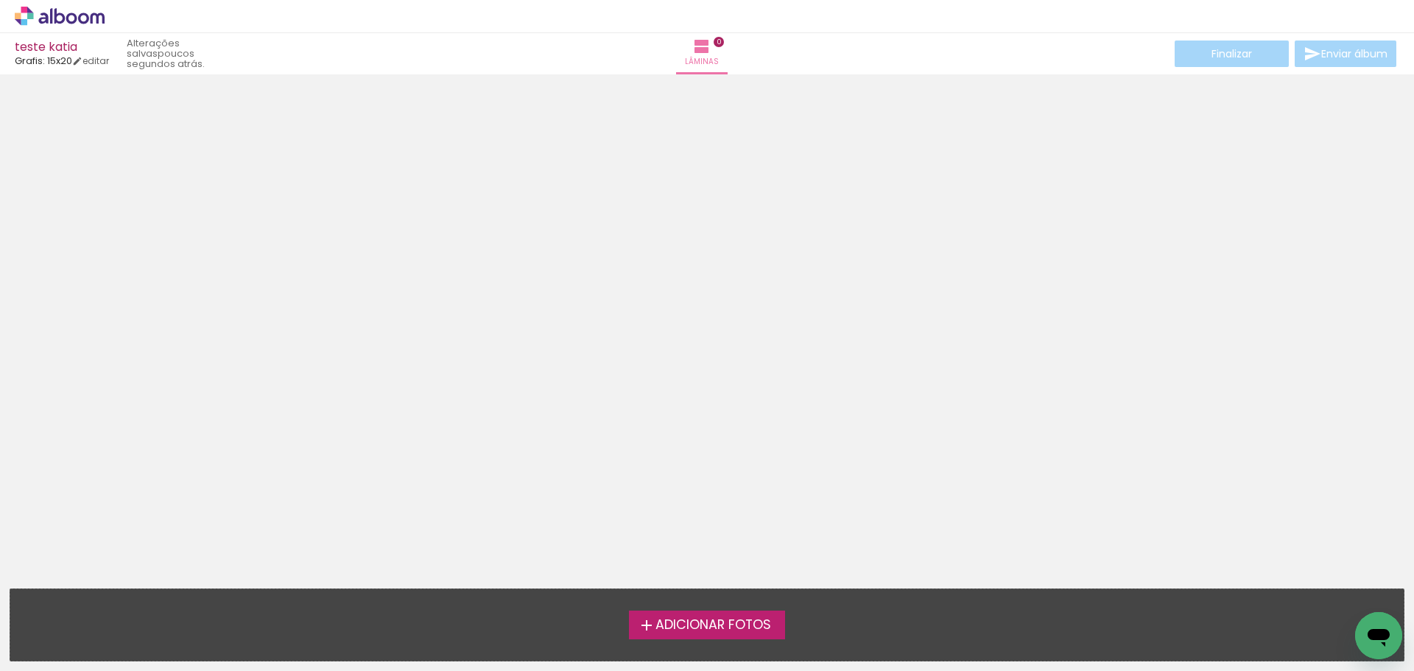
click at [674, 627] on span "Adicionar Fotos" at bounding box center [713, 625] width 116 height 13
click at [0, 0] on input "file" at bounding box center [0, 0] width 0 height 0
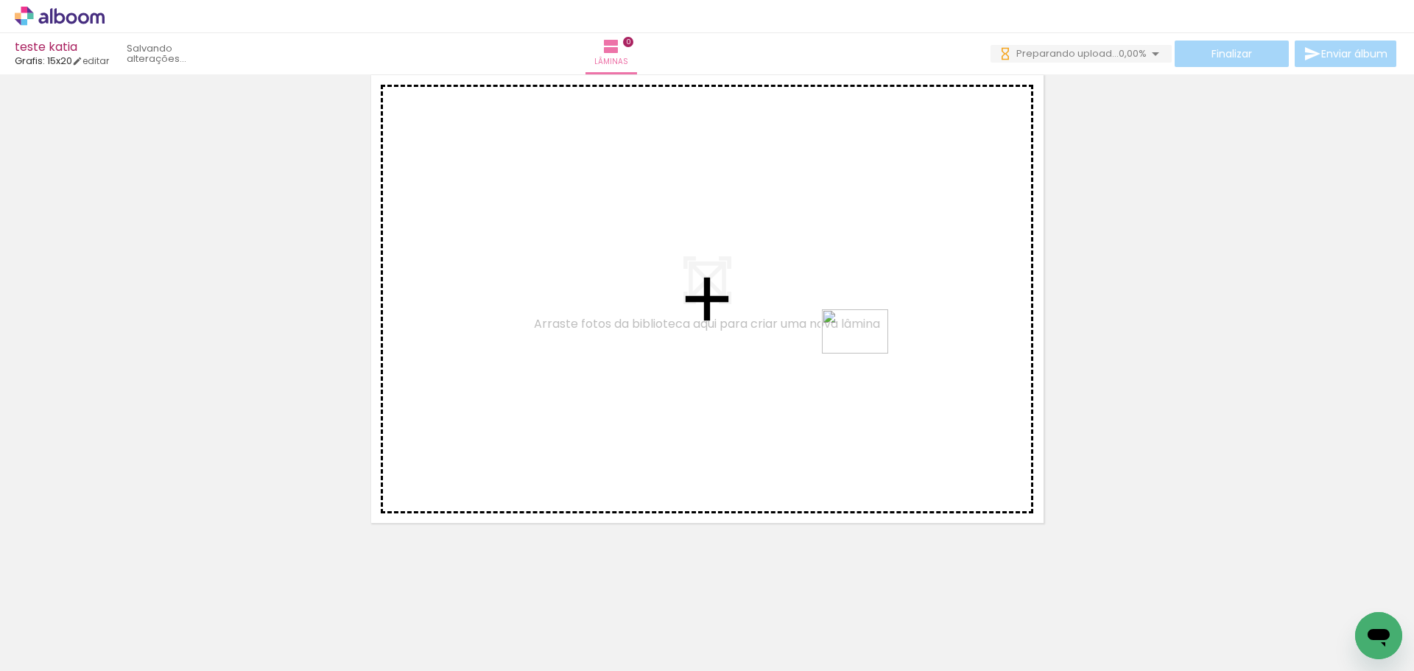
drag, startPoint x: 228, startPoint y: 610, endPoint x: 866, endPoint y: 345, distance: 691.2
click at [866, 345] on quentale-workspace at bounding box center [707, 335] width 1414 height 671
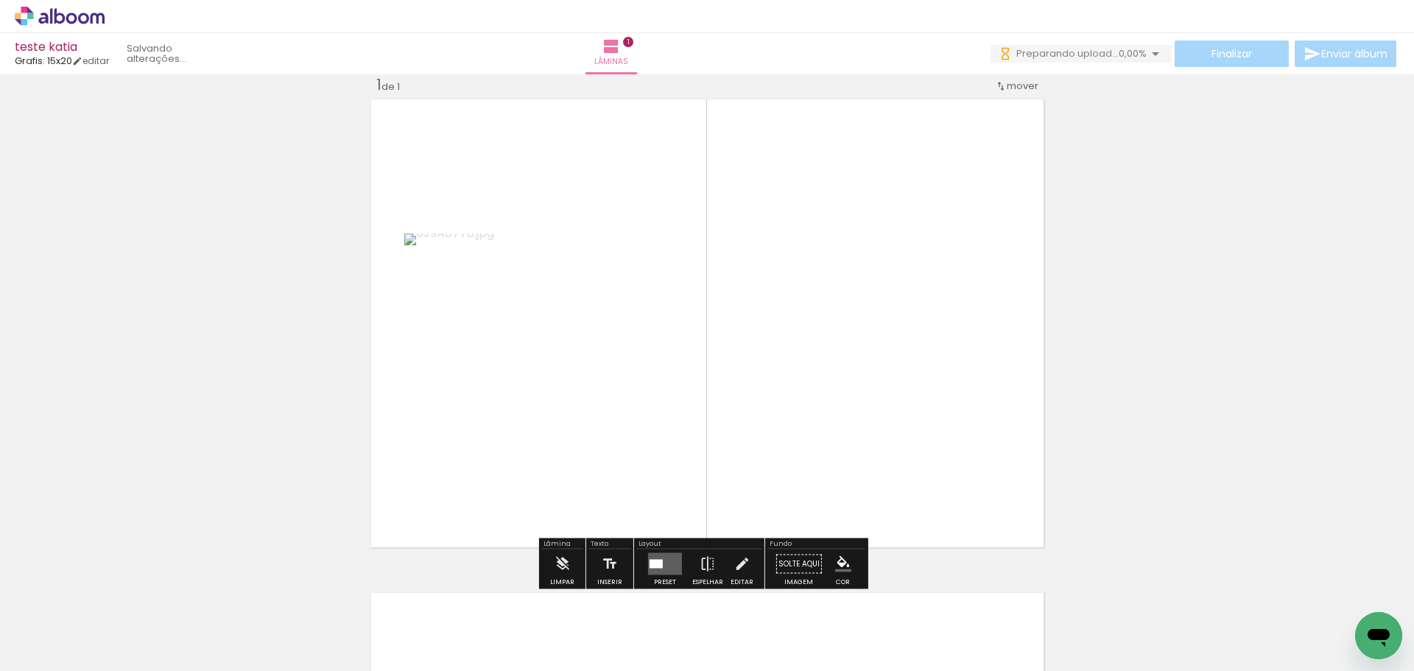
scroll to position [19, 0]
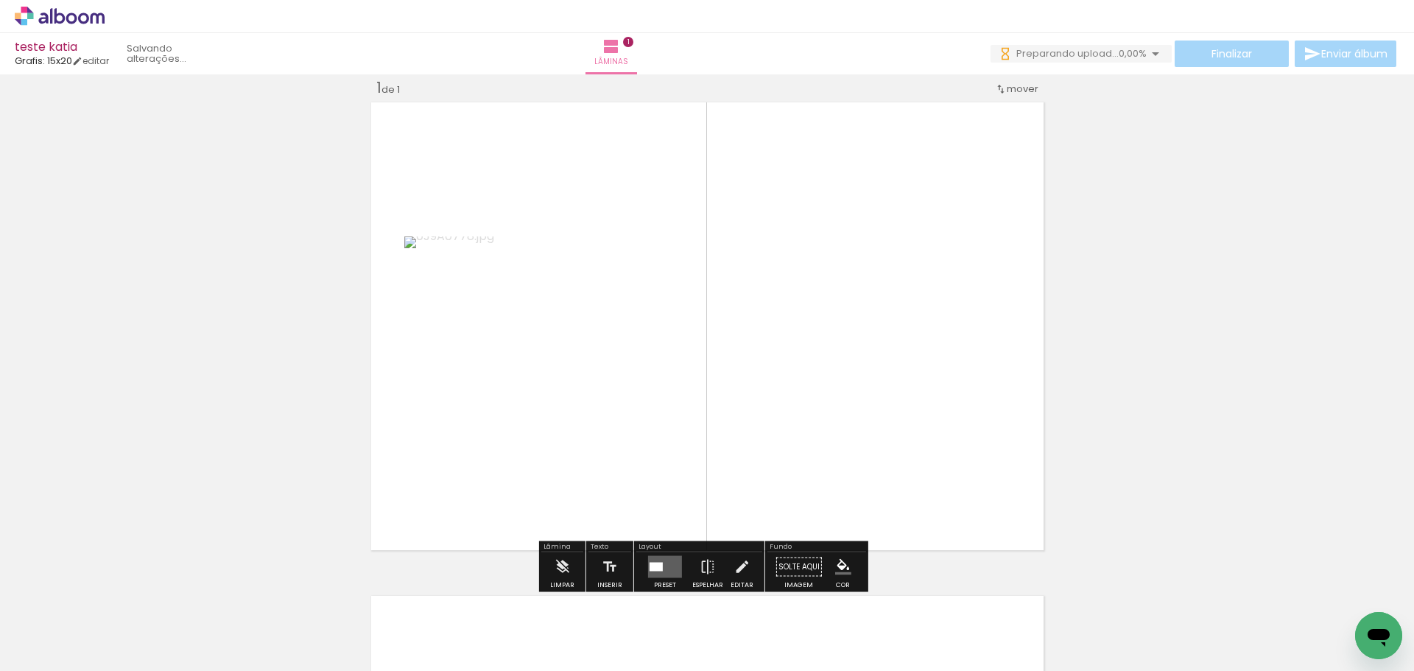
click at [651, 557] on quentale-layouter at bounding box center [665, 567] width 34 height 22
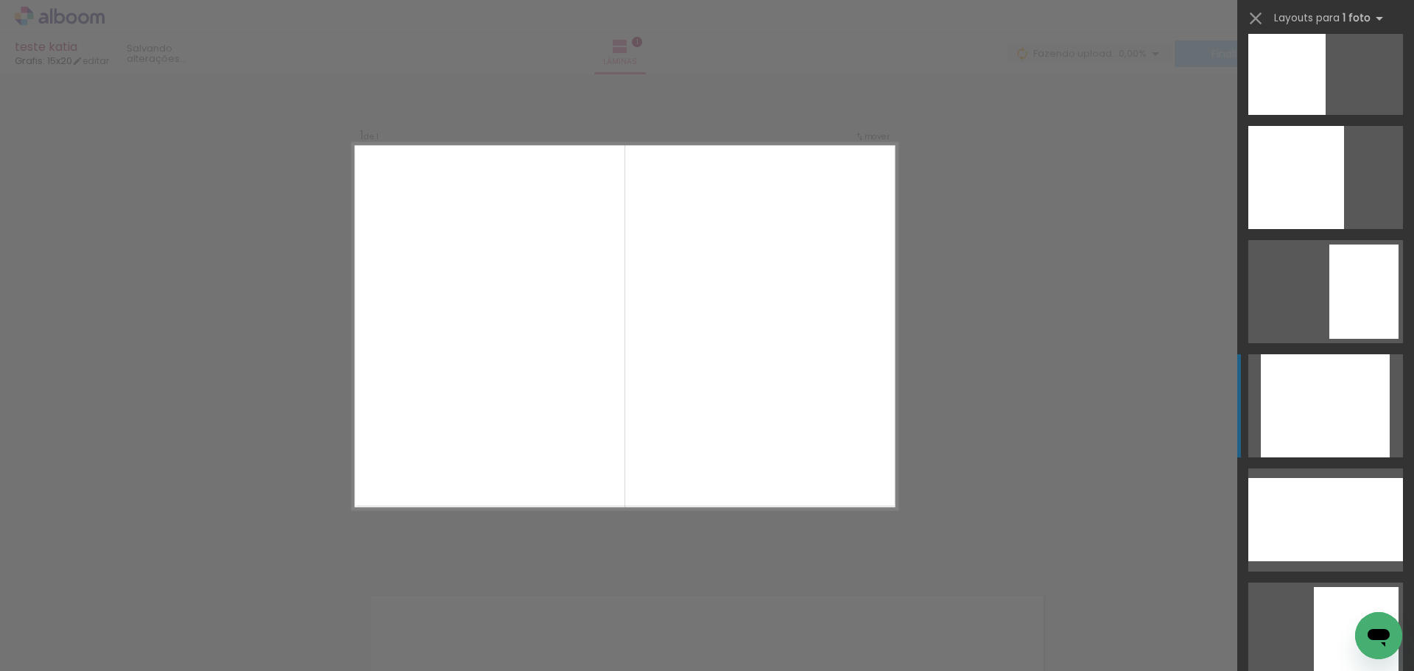
scroll to position [1473, 0]
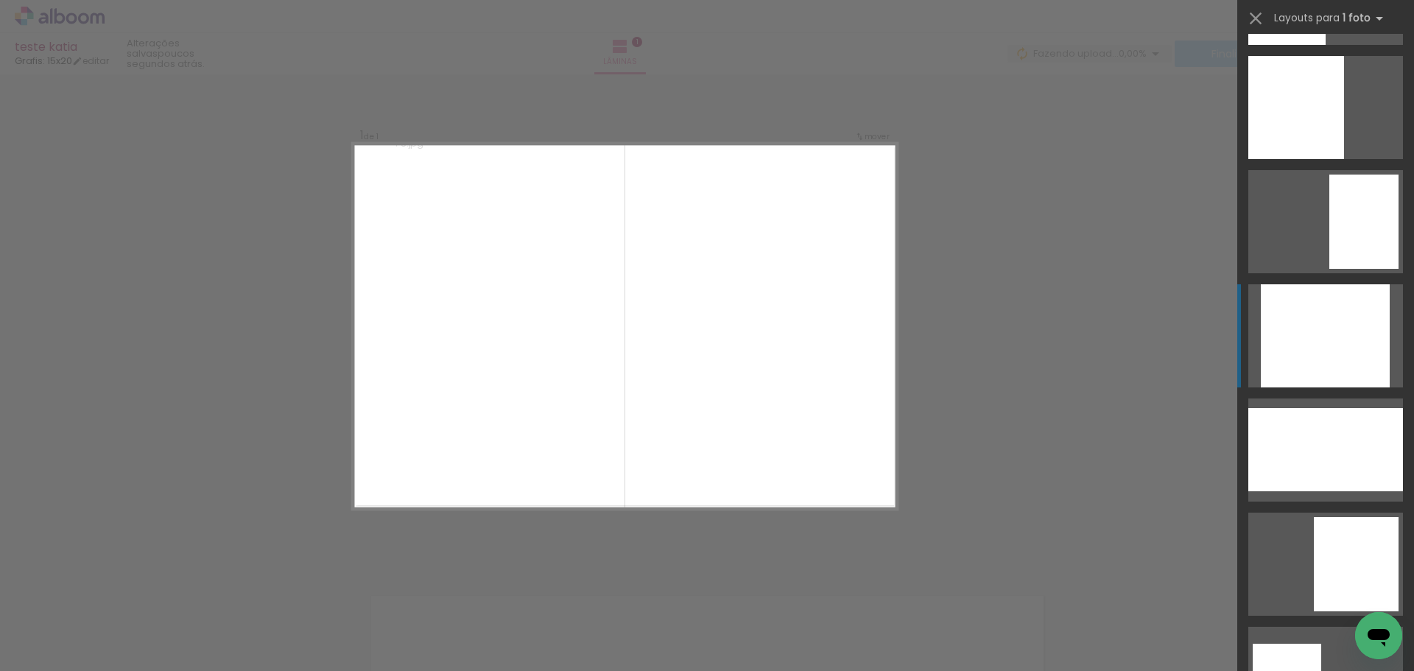
click at [1291, 334] on div at bounding box center [1325, 335] width 129 height 103
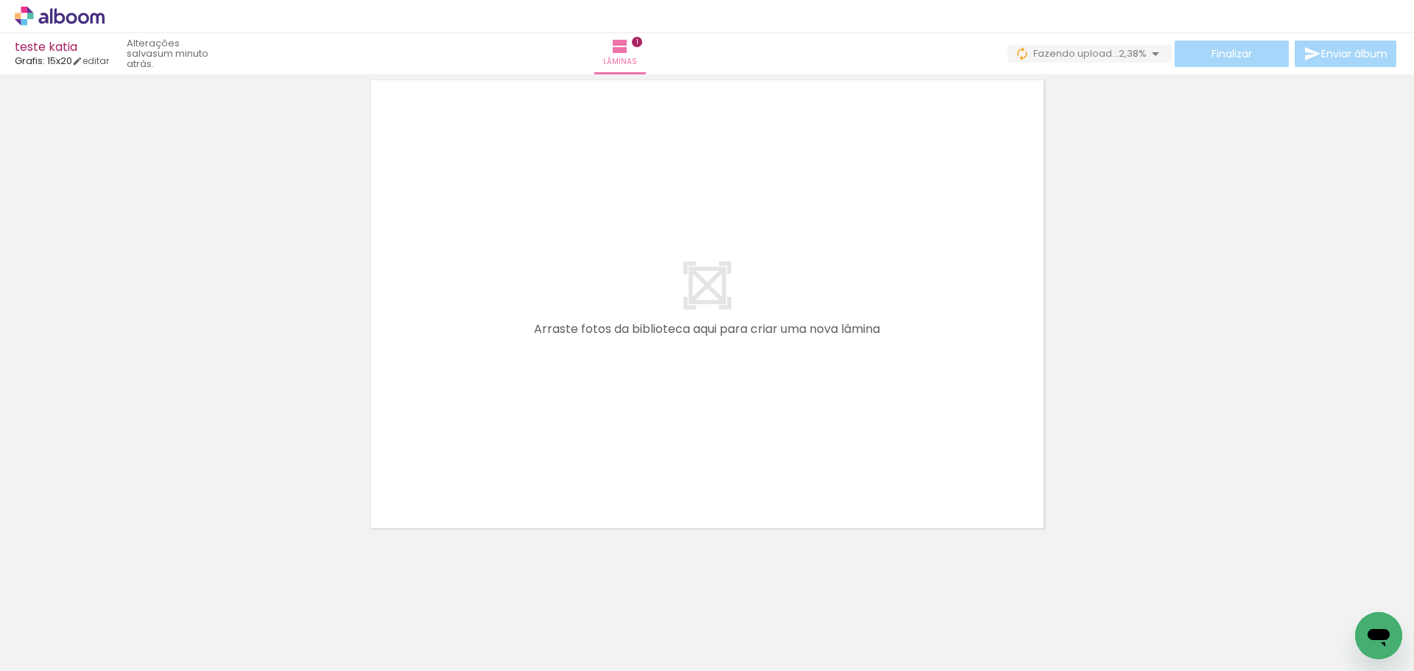
scroll to position [0, 348]
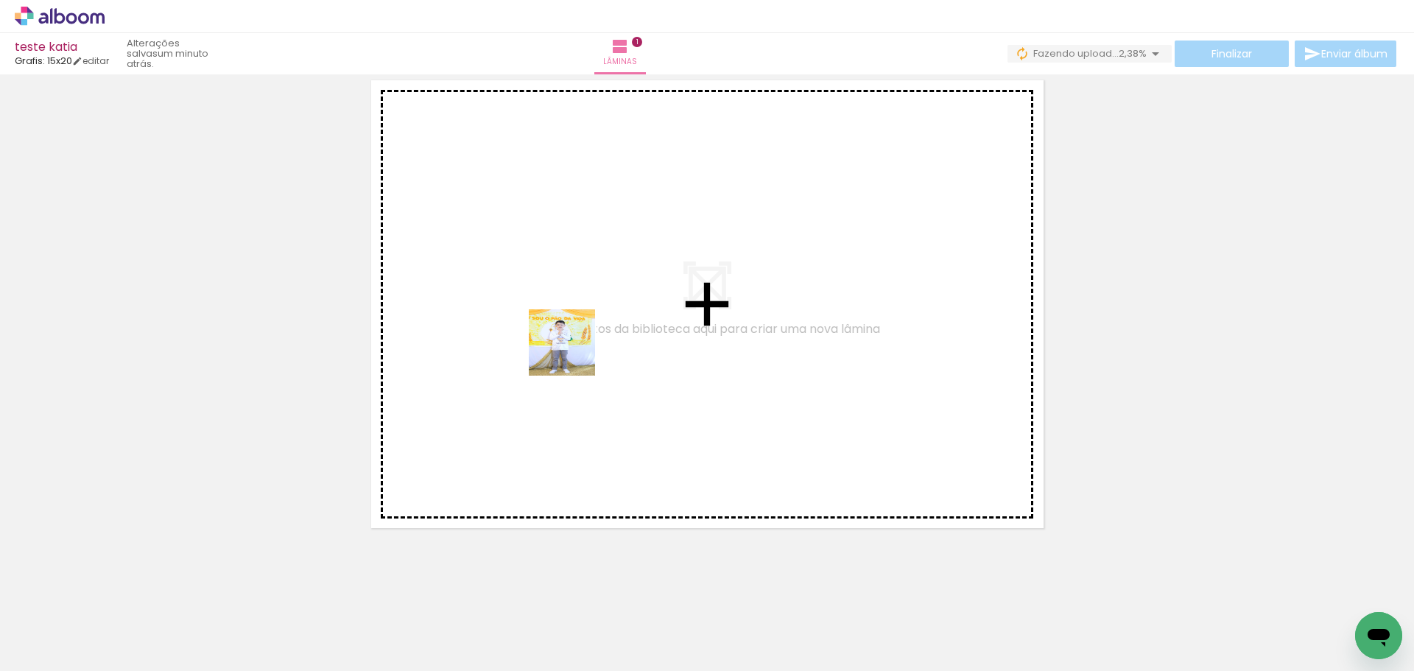
drag, startPoint x: 582, startPoint y: 374, endPoint x: 569, endPoint y: 346, distance: 31.0
click at [569, 346] on quentale-workspace at bounding box center [707, 335] width 1414 height 671
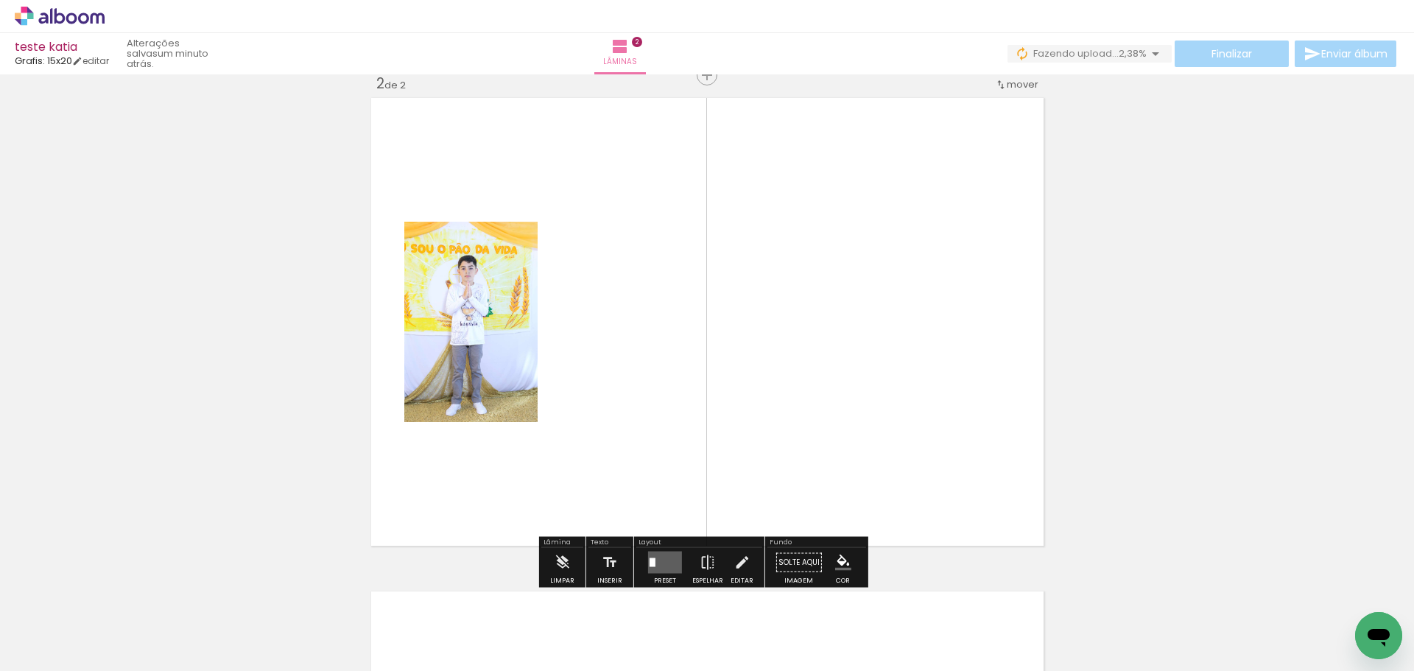
scroll to position [512, 0]
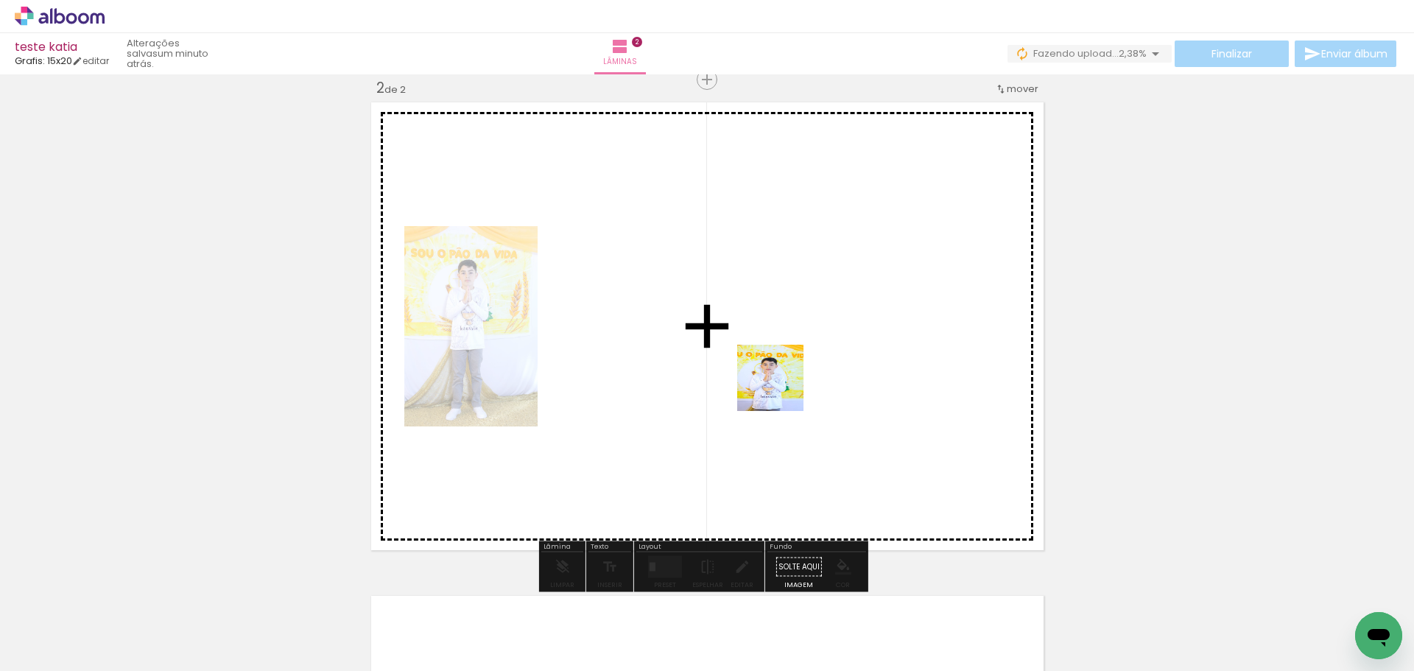
drag, startPoint x: 797, startPoint y: 613, endPoint x: 750, endPoint y: 422, distance: 197.0
click at [780, 286] on quentale-workspace at bounding box center [707, 335] width 1414 height 671
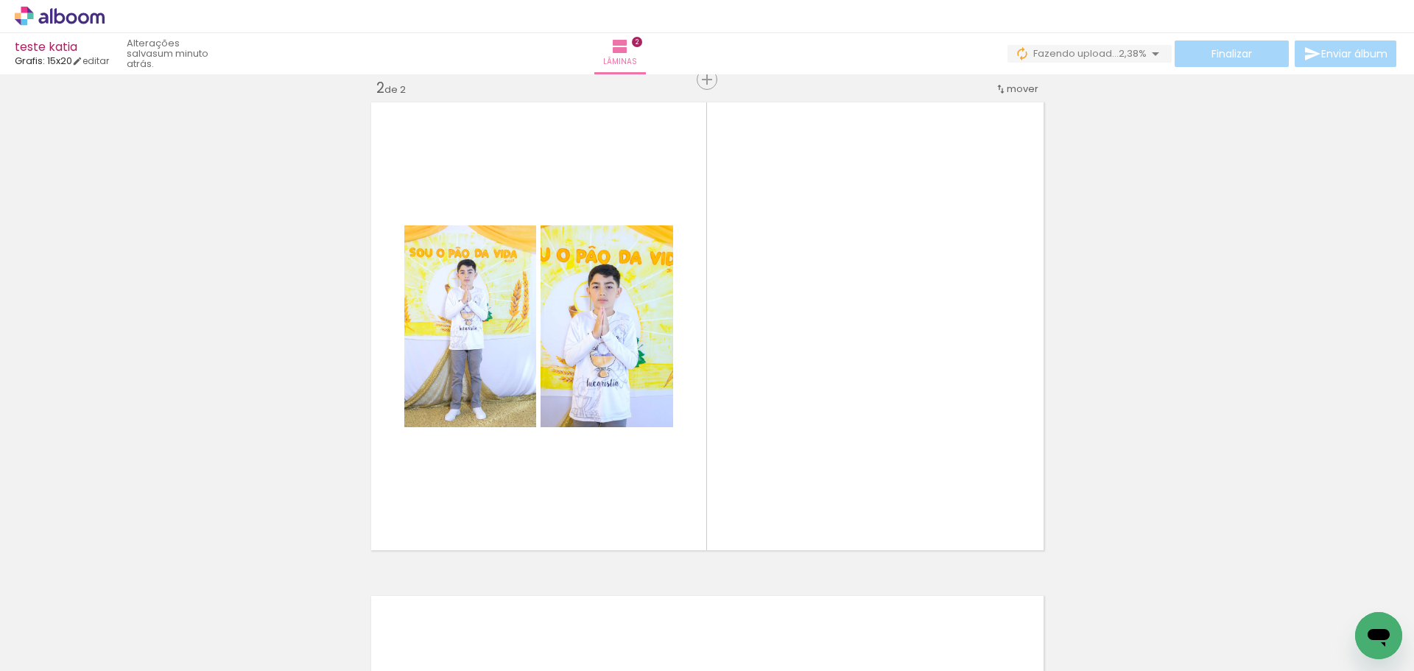
scroll to position [0, 2009]
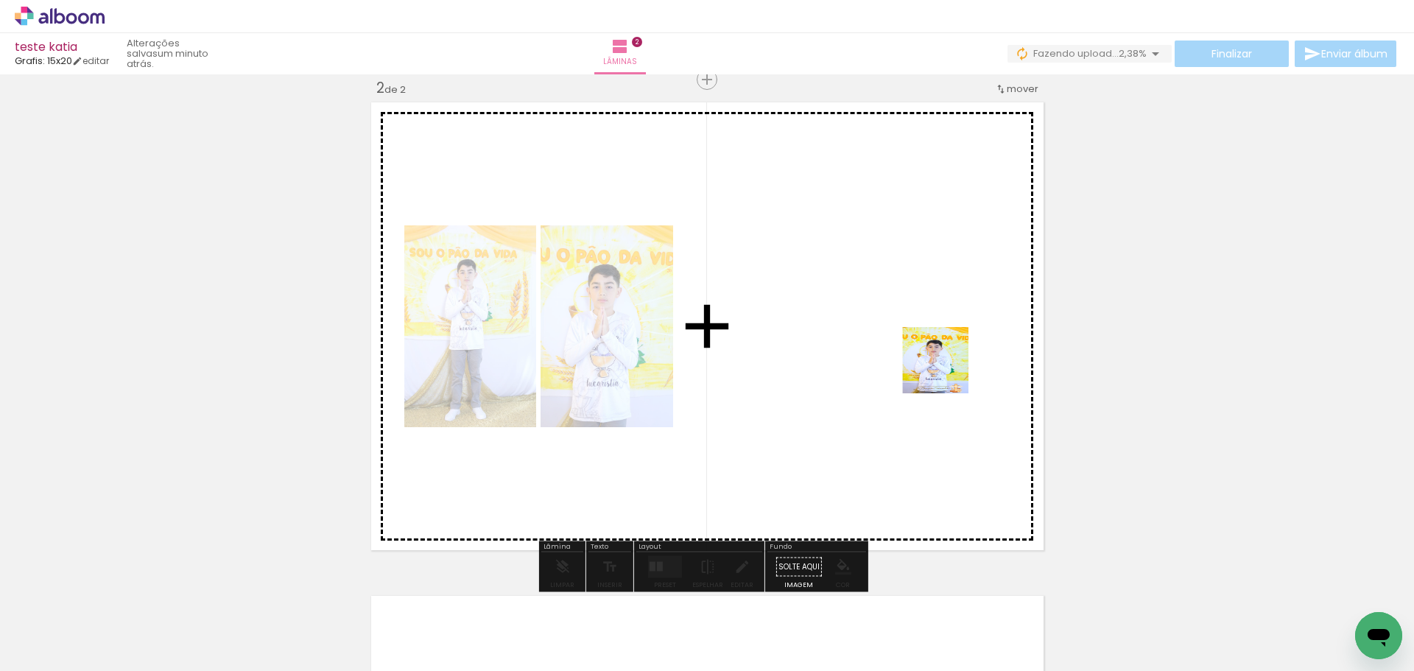
drag, startPoint x: 959, startPoint y: 392, endPoint x: 910, endPoint y: 323, distance: 84.6
click at [910, 323] on quentale-workspace at bounding box center [707, 335] width 1414 height 671
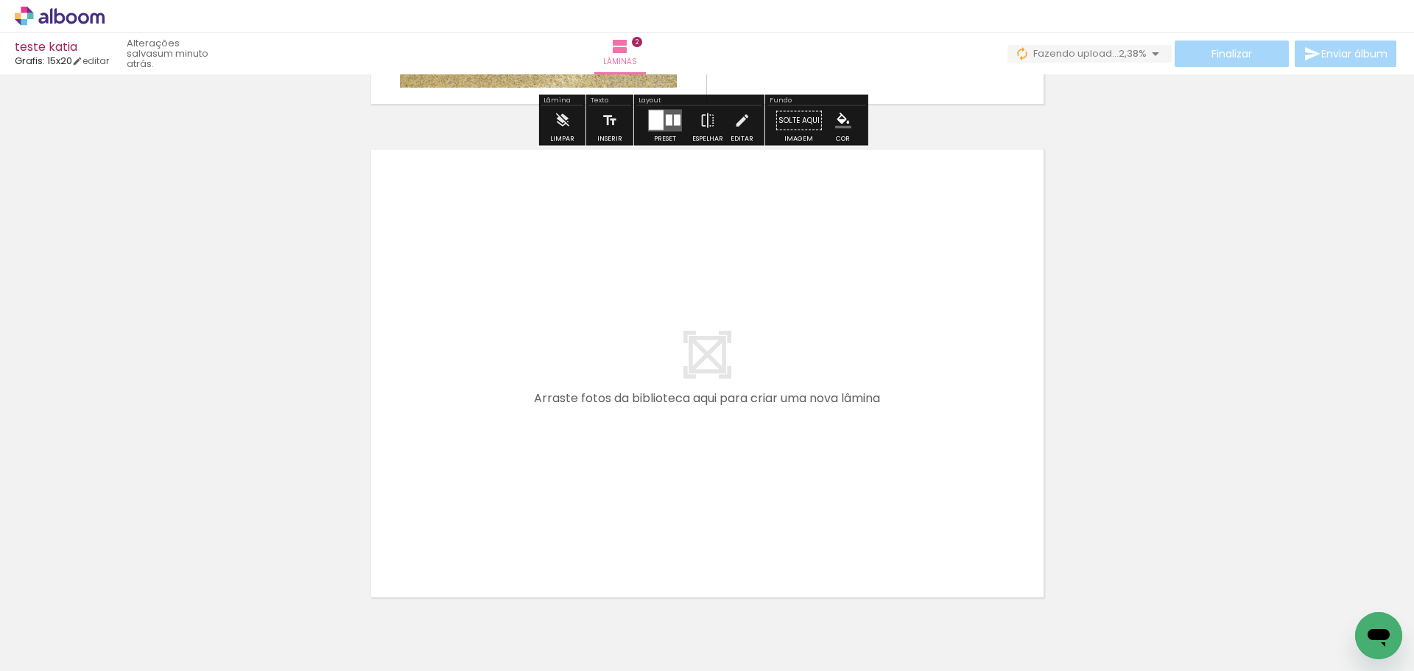
scroll to position [1028, 0]
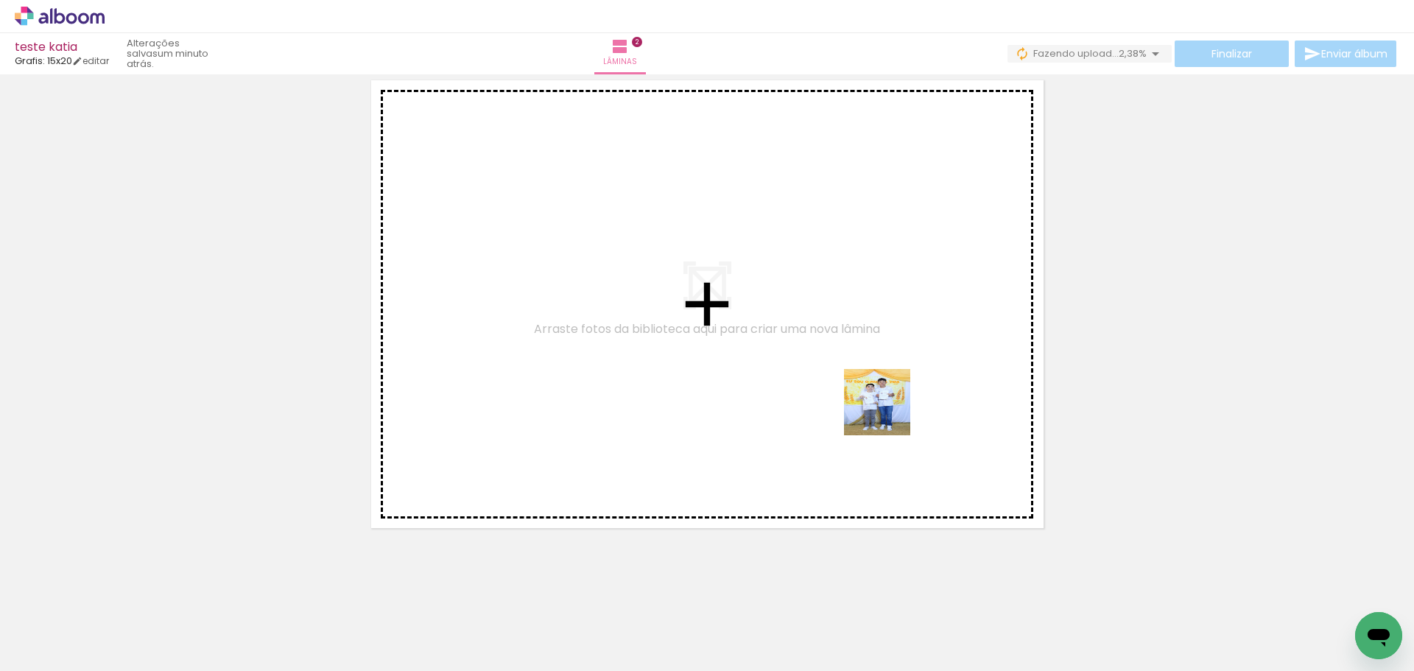
drag, startPoint x: 868, startPoint y: 632, endPoint x: 839, endPoint y: 459, distance: 176.1
click at [887, 404] on quentale-workspace at bounding box center [707, 335] width 1414 height 671
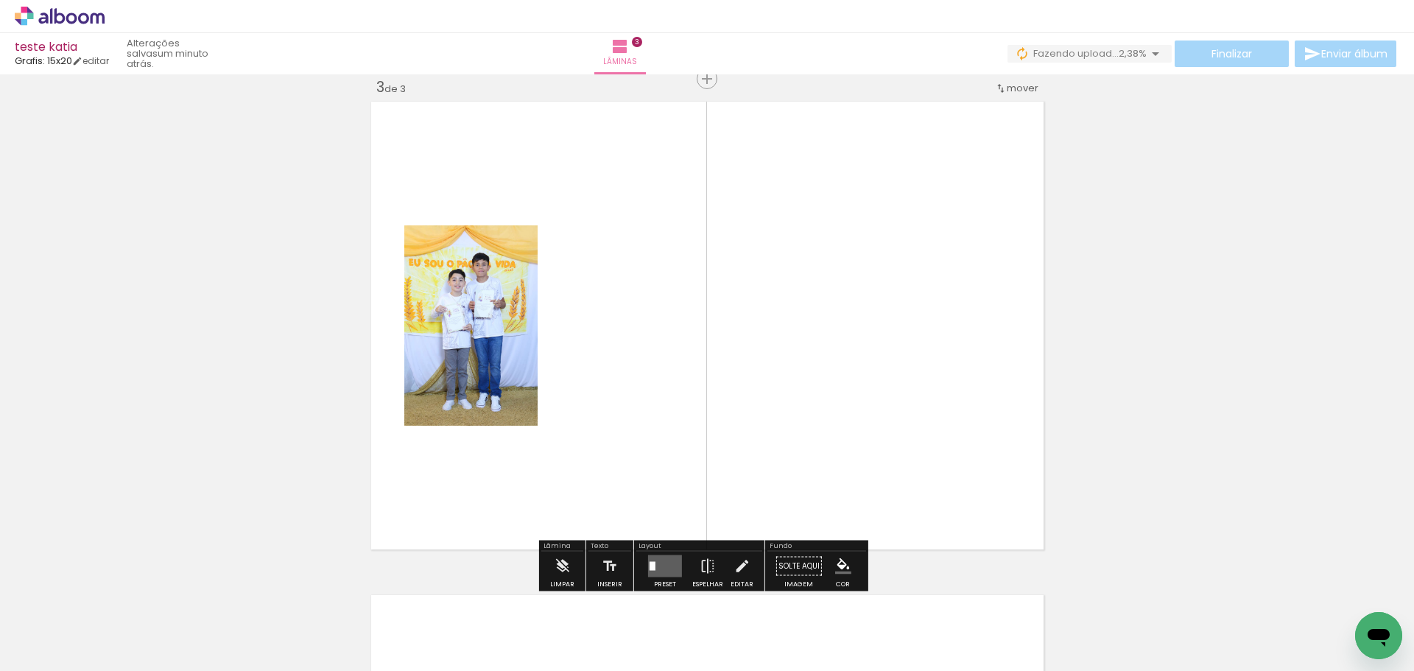
scroll to position [1006, 0]
drag, startPoint x: 616, startPoint y: 397, endPoint x: 616, endPoint y: 367, distance: 29.5
click at [616, 367] on quentale-workspace at bounding box center [707, 335] width 1414 height 671
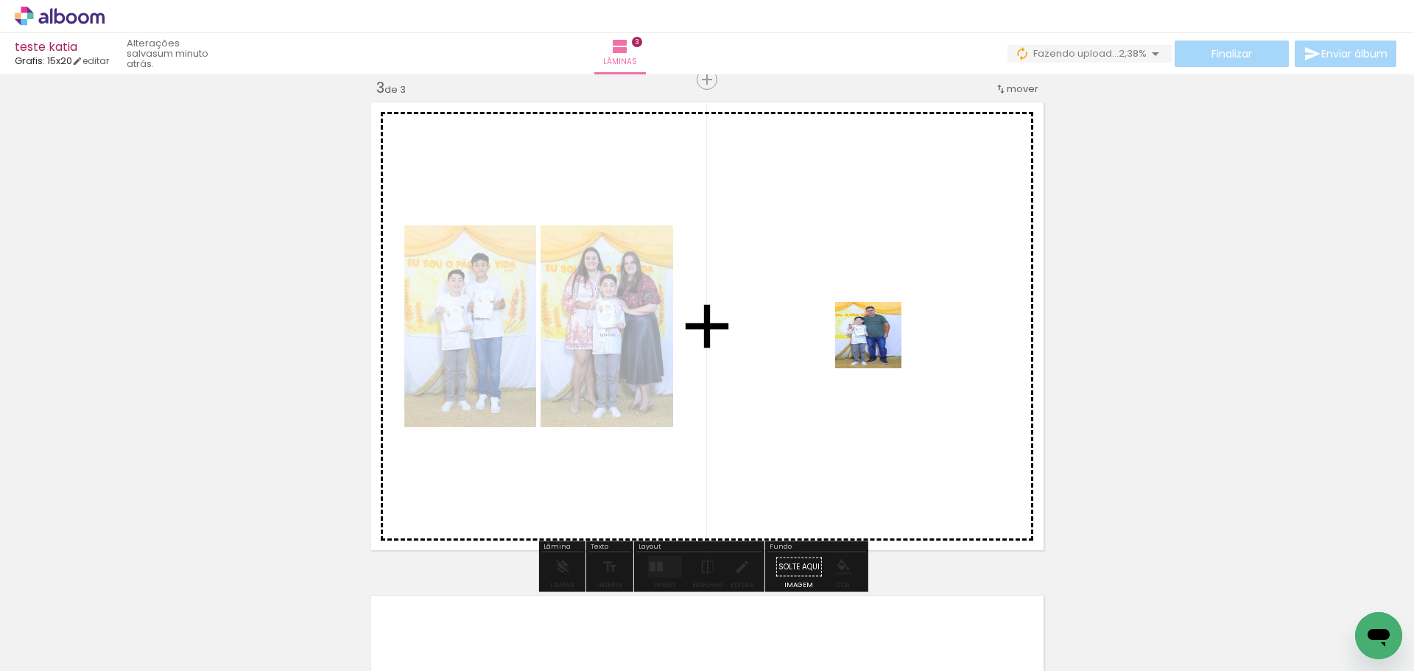
drag, startPoint x: 612, startPoint y: 622, endPoint x: 845, endPoint y: 399, distance: 322.9
click at [879, 339] on quentale-workspace at bounding box center [707, 335] width 1414 height 671
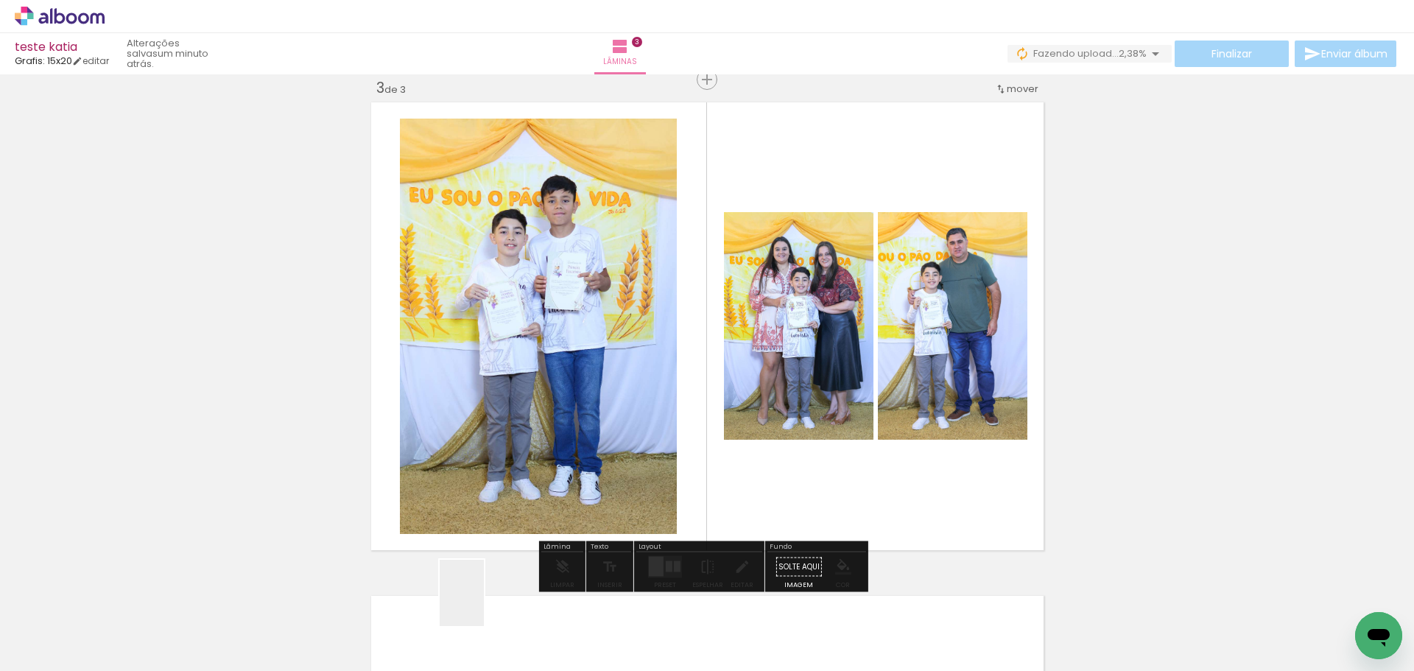
drag, startPoint x: 463, startPoint y: 624, endPoint x: 758, endPoint y: 373, distance: 387.0
click at [758, 376] on quentale-workspace at bounding box center [707, 335] width 1414 height 671
